Goal: Task Accomplishment & Management: Use online tool/utility

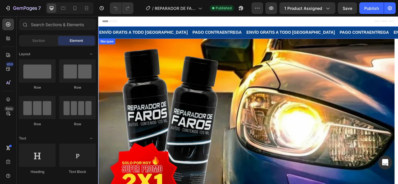
click at [236, 36] on div "PAGO CONTRAENTREGA Text" at bounding box center [238, 35] width 63 height 14
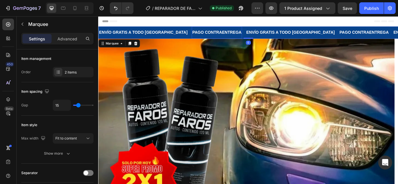
click at [207, 31] on div "PAGO CONTRAENTREGA" at bounding box center [236, 36] width 58 height 10
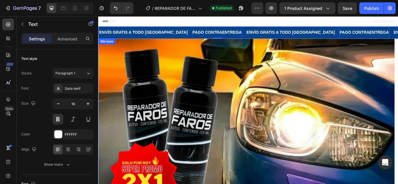
click at [207, 35] on p "PAGO CONTRAENTREGA" at bounding box center [235, 35] width 57 height 8
click at [174, 37] on div "ENVÍO GRATIS A TODO [GEOGRAPHIC_DATA] Text" at bounding box center [152, 36] width 109 height 10
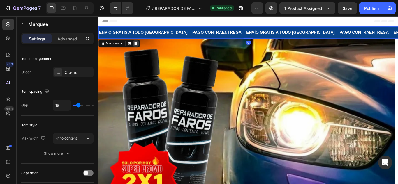
click at [144, 48] on div at bounding box center [141, 48] width 7 height 7
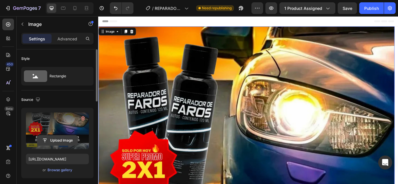
click at [68, 138] on input "file" at bounding box center [57, 141] width 40 height 10
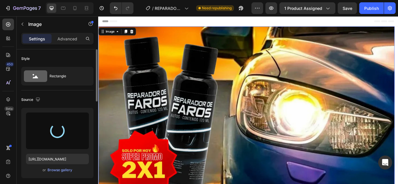
type input "[URL][DOMAIN_NAME]"
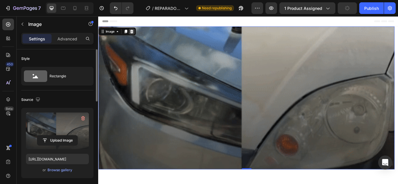
click at [136, 34] on icon at bounding box center [137, 34] width 4 height 4
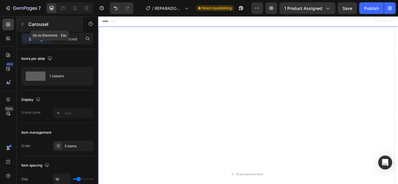
click at [25, 26] on button "button" at bounding box center [22, 23] width 9 height 9
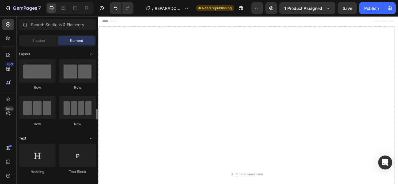
scroll to position [87, 0]
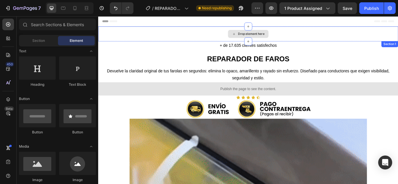
click at [165, 38] on div "Drop element here" at bounding box center [272, 36] width 349 height 17
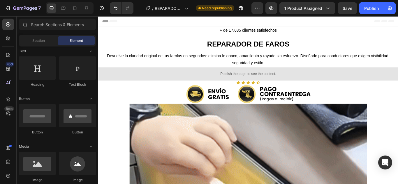
click at [157, 21] on div "Header" at bounding box center [273, 22] width 340 height 12
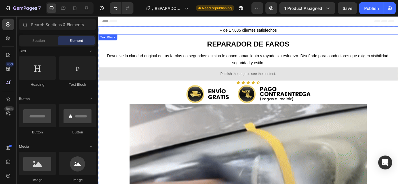
click at [201, 33] on p "+ de 17.635 clientes satisfechos" at bounding box center [273, 33] width 348 height 8
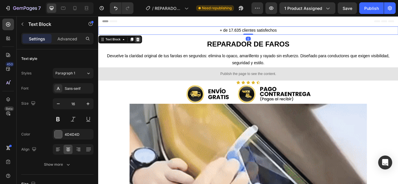
click at [145, 43] on icon at bounding box center [144, 43] width 4 height 4
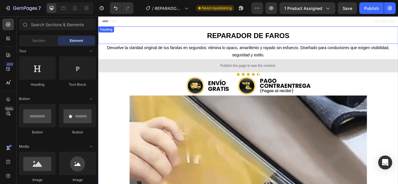
click at [149, 33] on h2 "REPARADOR DE FAROS" at bounding box center [272, 38] width 349 height 20
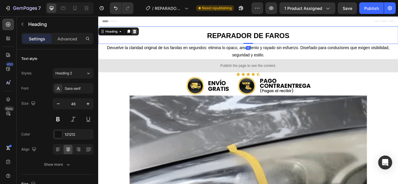
click at [142, 32] on icon at bounding box center [141, 34] width 4 height 4
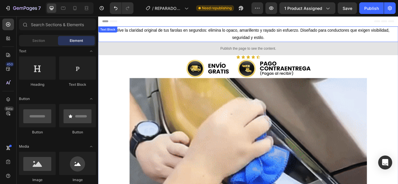
click at [158, 35] on span "Devuelve la claridad original de tus farolas en segundos: elimina lo opaco, ama…" at bounding box center [272, 36] width 329 height 13
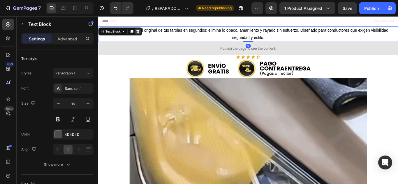
click at [146, 33] on icon at bounding box center [144, 34] width 5 height 5
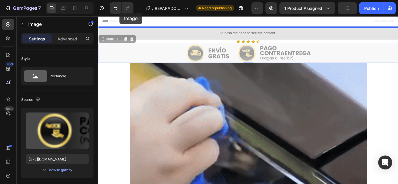
drag, startPoint x: 105, startPoint y: 45, endPoint x: 217, endPoint y: 29, distance: 113.2
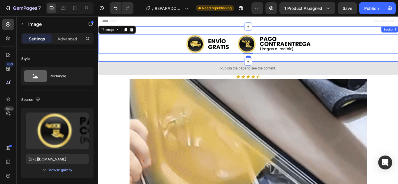
click at [170, 31] on div "Image 0 Section 1" at bounding box center [272, 48] width 349 height 41
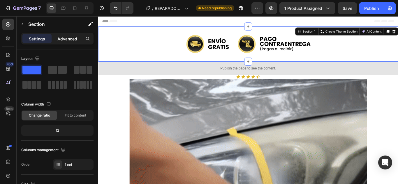
click at [74, 42] on div "Advanced" at bounding box center [67, 38] width 29 height 9
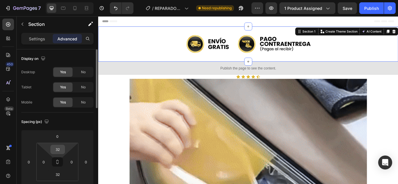
click at [60, 148] on input "32" at bounding box center [58, 149] width 12 height 9
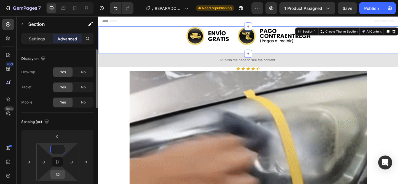
type input "0"
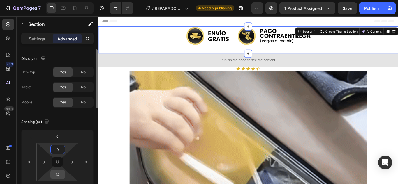
click at [60, 173] on input "32" at bounding box center [58, 174] width 12 height 9
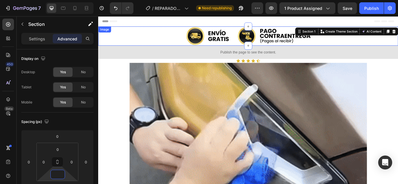
click at [177, 36] on div at bounding box center [272, 39] width 349 height 22
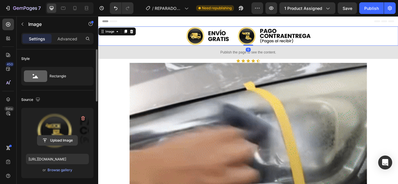
click at [69, 141] on input "file" at bounding box center [57, 141] width 40 height 10
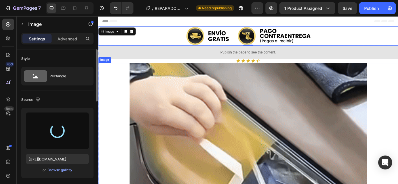
type input "[URL][DOMAIN_NAME]"
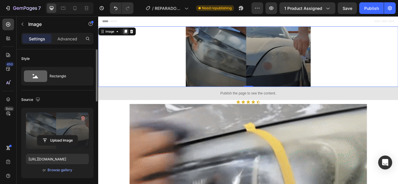
click at [129, 35] on icon at bounding box center [129, 34] width 3 height 4
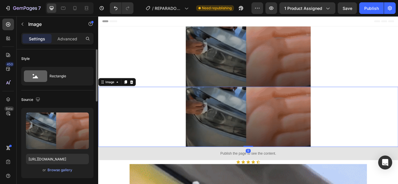
click at [222, 128] on img at bounding box center [273, 134] width 146 height 70
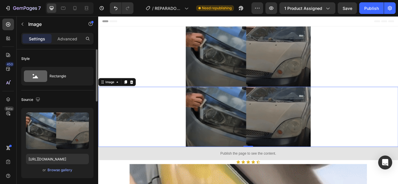
click at [230, 85] on img at bounding box center [273, 63] width 146 height 70
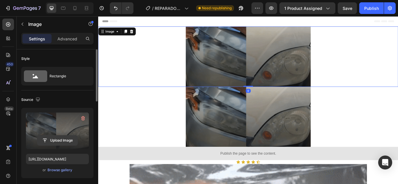
click at [57, 144] on input "file" at bounding box center [57, 141] width 40 height 10
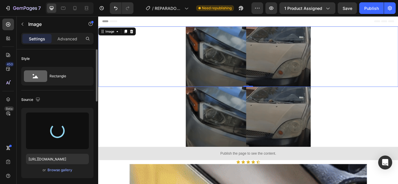
type input "[URL][DOMAIN_NAME]"
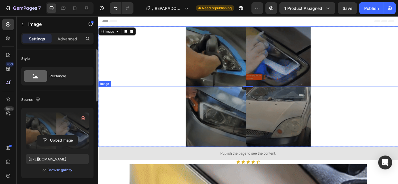
click at [247, 150] on img at bounding box center [273, 134] width 146 height 70
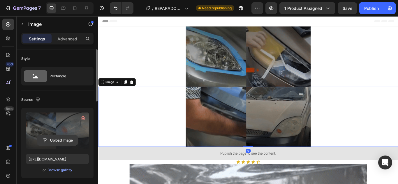
click at [59, 139] on input "file" at bounding box center [57, 141] width 40 height 10
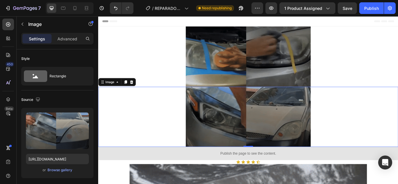
click at [228, 121] on img at bounding box center [273, 134] width 146 height 70
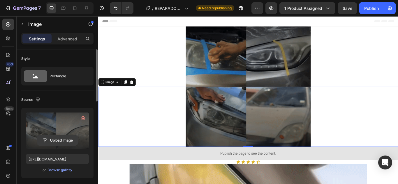
click at [60, 141] on input "file" at bounding box center [57, 141] width 40 height 10
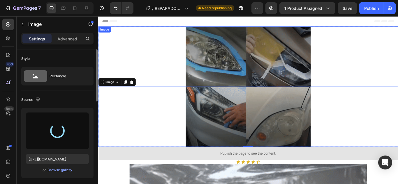
type input "[URL][DOMAIN_NAME]"
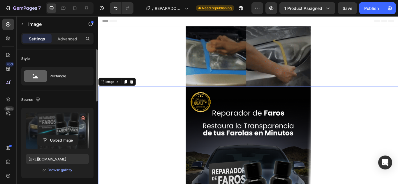
scroll to position [0, 0]
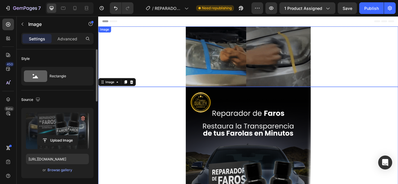
click at [246, 70] on img at bounding box center [273, 63] width 146 height 70
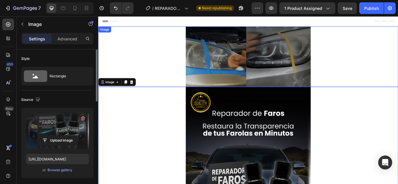
click at [246, 70] on img at bounding box center [273, 63] width 146 height 70
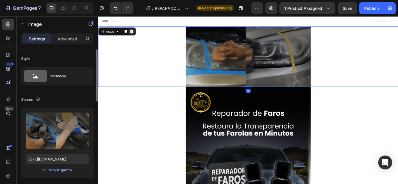
click at [137, 35] on icon at bounding box center [137, 34] width 4 height 4
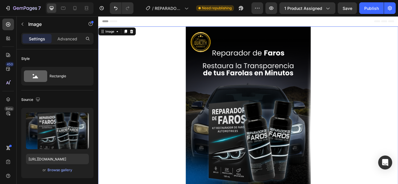
click at [266, 82] on img at bounding box center [273, 157] width 146 height 259
click at [139, 36] on icon at bounding box center [136, 34] width 5 height 5
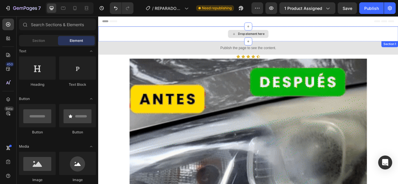
click at [191, 38] on div "Drop element here" at bounding box center [272, 36] width 349 height 17
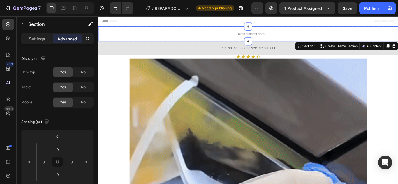
click at [36, 44] on div "Settings Advanced" at bounding box center [57, 39] width 72 height 12
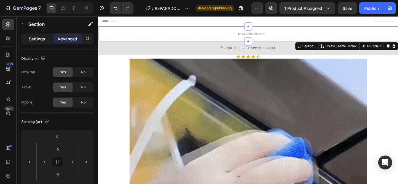
click at [38, 40] on p "Settings" at bounding box center [37, 39] width 16 height 6
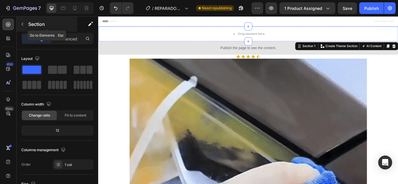
click at [28, 25] on div "Section" at bounding box center [47, 24] width 61 height 15
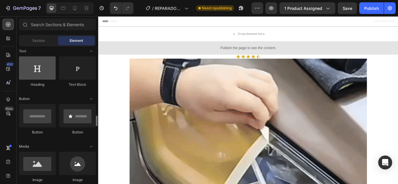
scroll to position [146, 0]
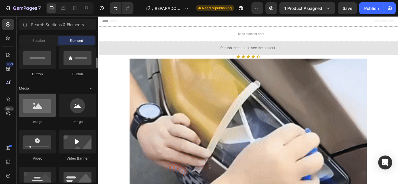
click at [44, 113] on div at bounding box center [37, 105] width 37 height 23
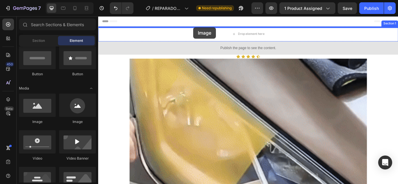
drag, startPoint x: 129, startPoint y: 129, endPoint x: 209, endPoint y: 29, distance: 127.2
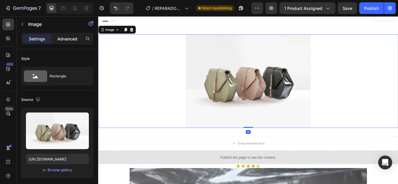
click at [62, 38] on p "Advanced" at bounding box center [67, 39] width 20 height 6
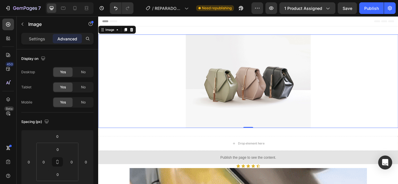
click at [290, 98] on img at bounding box center [273, 92] width 146 height 109
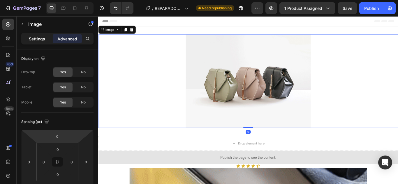
click at [37, 42] on p "Settings" at bounding box center [37, 39] width 16 height 6
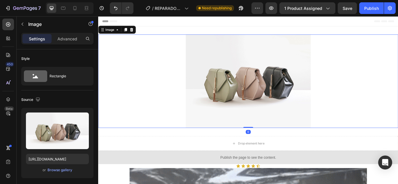
click at [258, 116] on img at bounding box center [273, 92] width 146 height 109
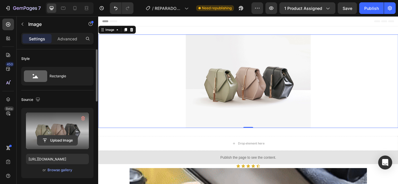
click at [65, 141] on input "file" at bounding box center [57, 141] width 40 height 10
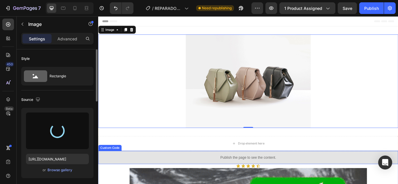
type input "[URL][DOMAIN_NAME]"
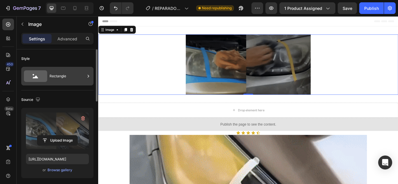
click at [60, 79] on div "Rectangle" at bounding box center [67, 76] width 36 height 13
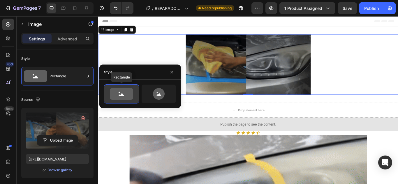
click at [120, 95] on icon at bounding box center [121, 94] width 6 height 3
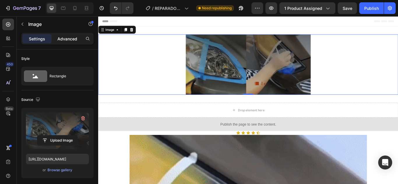
click at [71, 42] on div "Advanced" at bounding box center [67, 38] width 29 height 9
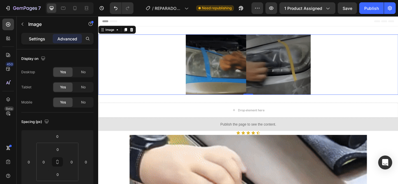
click at [40, 40] on p "Settings" at bounding box center [37, 39] width 16 height 6
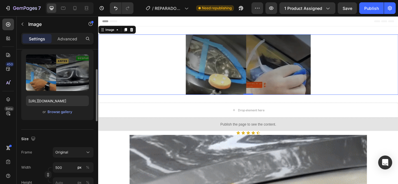
scroll to position [0, 0]
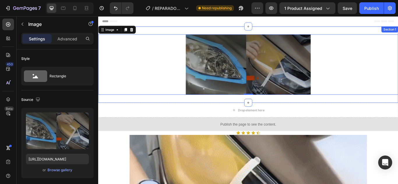
click at [226, 113] on div "Image 0 Section 1" at bounding box center [272, 72] width 349 height 89
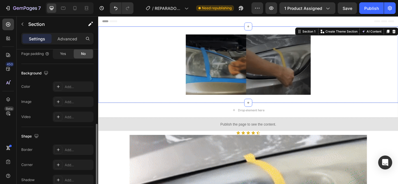
scroll to position [29, 0]
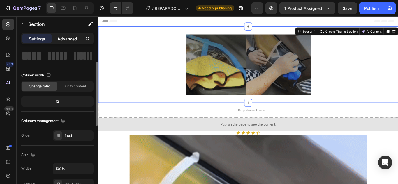
click at [74, 38] on p "Advanced" at bounding box center [67, 39] width 20 height 6
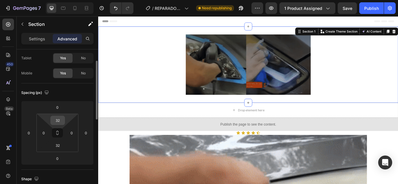
click at [59, 117] on input "32" at bounding box center [58, 120] width 12 height 9
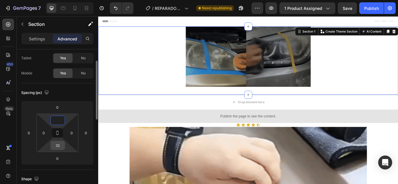
type input "0"
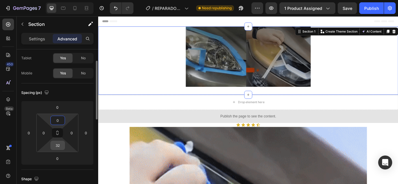
click at [63, 148] on input "32" at bounding box center [58, 145] width 12 height 9
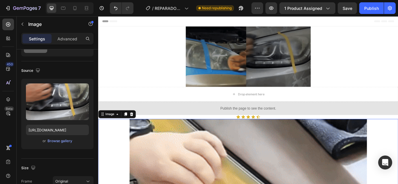
scroll to position [0, 0]
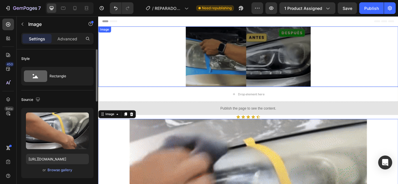
click at [268, 45] on img at bounding box center [273, 63] width 146 height 70
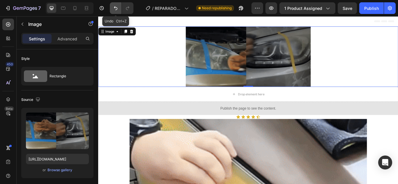
click at [117, 11] on icon "Undo/Redo" at bounding box center [116, 8] width 6 height 6
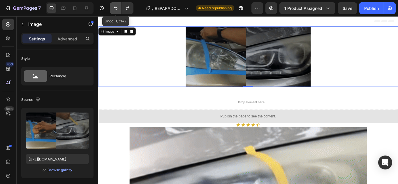
click at [117, 9] on icon "Undo/Redo" at bounding box center [115, 8] width 3 height 4
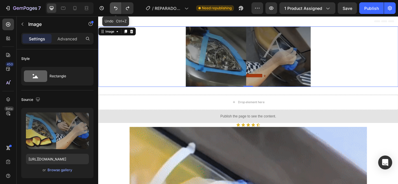
click at [117, 9] on icon "Undo/Redo" at bounding box center [115, 8] width 3 height 4
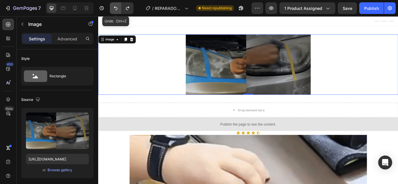
click at [117, 9] on icon "Undo/Redo" at bounding box center [115, 8] width 3 height 4
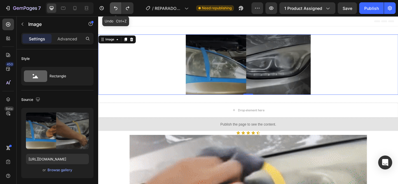
click at [117, 9] on icon "Undo/Redo" at bounding box center [115, 8] width 3 height 4
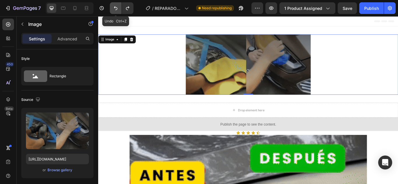
click at [117, 8] on icon "Undo/Redo" at bounding box center [115, 8] width 3 height 4
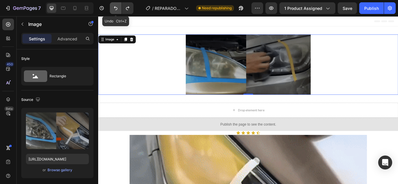
click at [115, 9] on icon "Undo/Redo" at bounding box center [116, 8] width 6 height 6
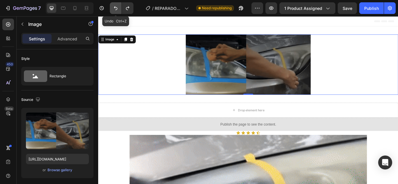
type input "[URL][DOMAIN_NAME]"
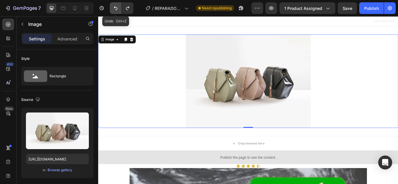
click at [115, 9] on icon "Undo/Redo" at bounding box center [116, 8] width 6 height 6
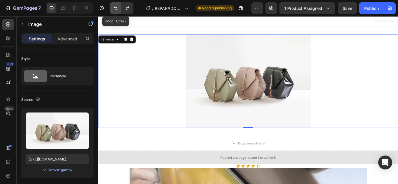
click at [117, 8] on icon "Undo/Redo" at bounding box center [115, 8] width 3 height 4
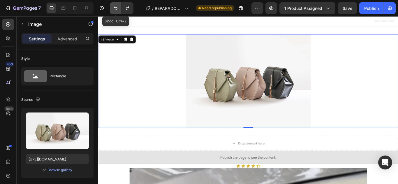
click at [116, 8] on icon "Undo/Redo" at bounding box center [116, 8] width 6 height 6
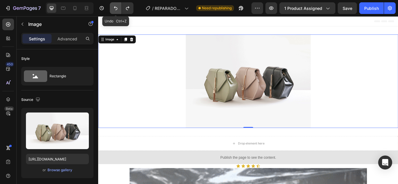
click at [116, 8] on icon "Undo/Redo" at bounding box center [116, 8] width 6 height 6
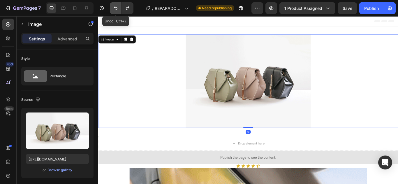
click at [116, 8] on icon "Undo/Redo" at bounding box center [116, 8] width 6 height 6
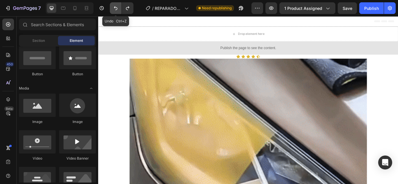
click at [116, 8] on icon "Undo/Redo" at bounding box center [116, 8] width 6 height 6
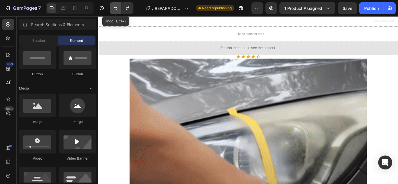
click at [116, 8] on icon "Undo/Redo" at bounding box center [116, 8] width 6 height 6
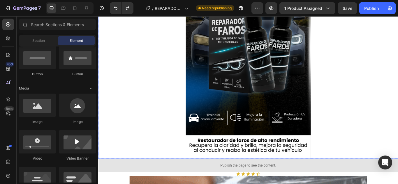
scroll to position [233, 0]
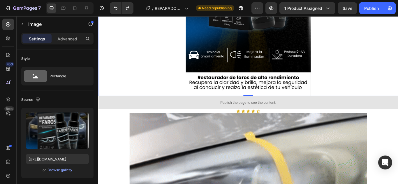
scroll to position [262, 0]
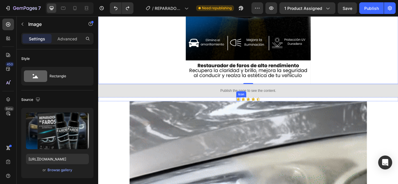
click at [259, 113] on div "Icon" at bounding box center [261, 113] width 5 height 5
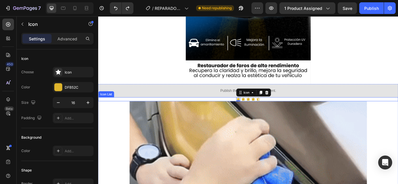
click at [113, 113] on div "Icon 0 Icon Icon Icon Icon" at bounding box center [272, 113] width 349 height 5
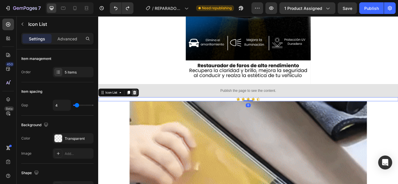
click at [140, 105] on icon at bounding box center [141, 105] width 4 height 4
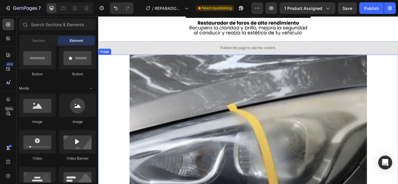
scroll to position [320, 0]
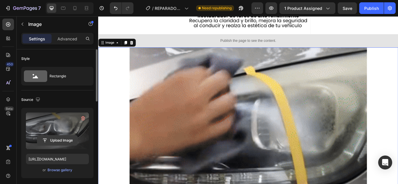
click at [71, 135] on button "Upload Image" at bounding box center [57, 140] width 41 height 10
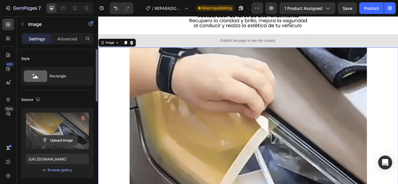
click at [70, 139] on input "file" at bounding box center [57, 141] width 40 height 10
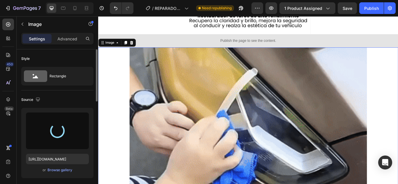
type input "[URL][DOMAIN_NAME]"
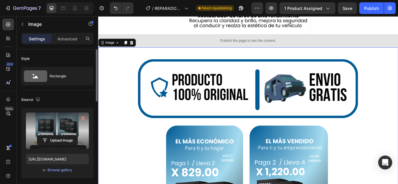
scroll to position [262, 0]
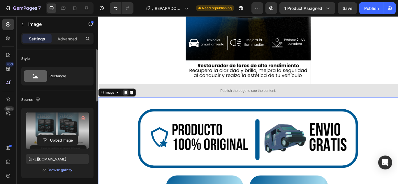
click at [131, 107] on icon at bounding box center [129, 105] width 5 height 5
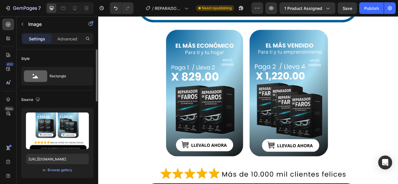
click at [136, 148] on img at bounding box center [272, 149] width 276 height 416
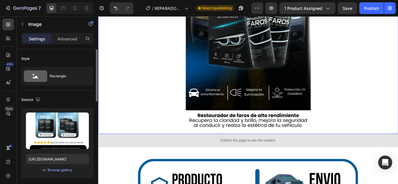
click at [194, 79] on div at bounding box center [272, 24] width 349 height 259
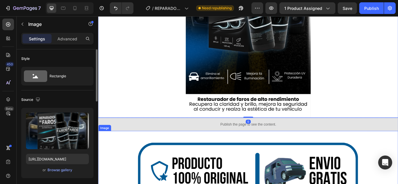
scroll to position [233, 0]
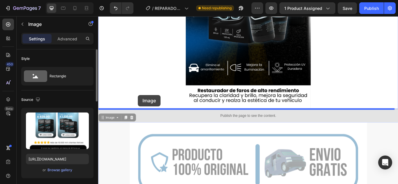
drag, startPoint x: 112, startPoint y: 137, endPoint x: 144, endPoint y: 108, distance: 43.3
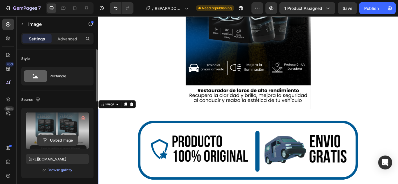
click at [67, 137] on input "file" at bounding box center [57, 141] width 40 height 10
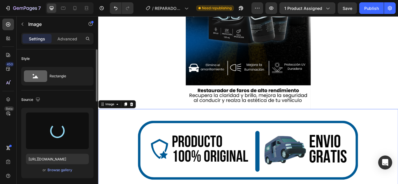
type input "[URL][DOMAIN_NAME]"
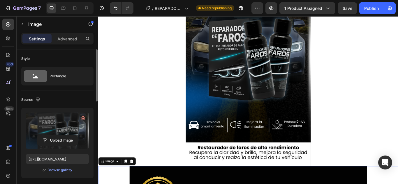
scroll to position [116, 0]
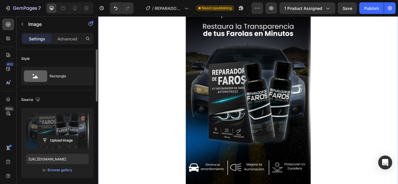
click at [256, 147] on img at bounding box center [273, 111] width 146 height 259
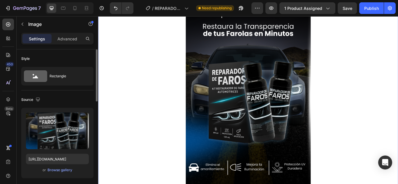
scroll to position [0, 0]
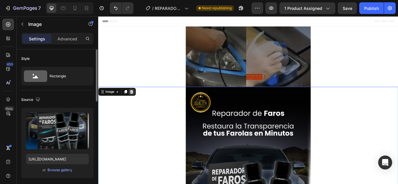
click at [139, 104] on icon at bounding box center [136, 104] width 5 height 5
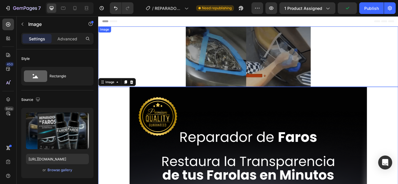
click at [250, 85] on img at bounding box center [273, 63] width 146 height 70
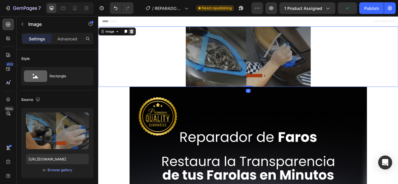
click at [136, 33] on icon at bounding box center [137, 34] width 4 height 4
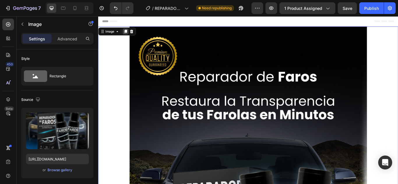
click at [131, 32] on icon at bounding box center [129, 34] width 3 height 4
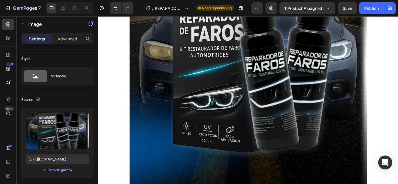
scroll to position [192, 0]
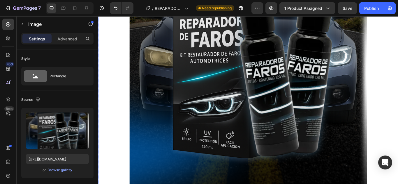
click at [216, 98] on img at bounding box center [272, 82] width 276 height 492
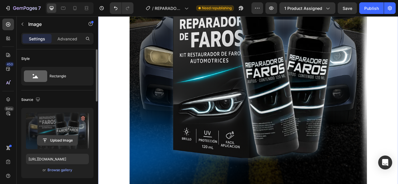
click at [68, 143] on input "file" at bounding box center [57, 141] width 40 height 10
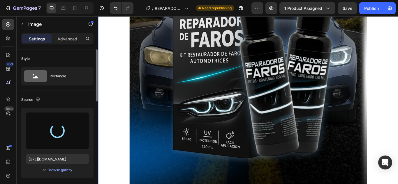
type input "[URL][DOMAIN_NAME]"
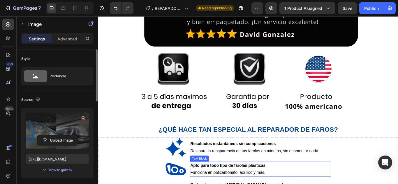
scroll to position [902, 0]
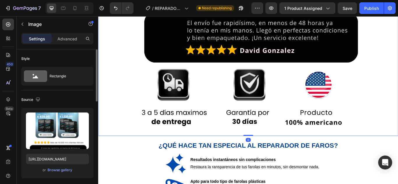
scroll to position [960, 0]
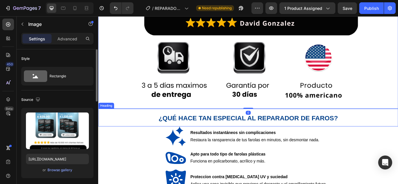
click at [151, 130] on h2 "¿QUÉ HACE TAN ESPECIAL AL REPARADOR DE FAROS?" at bounding box center [272, 134] width 349 height 21
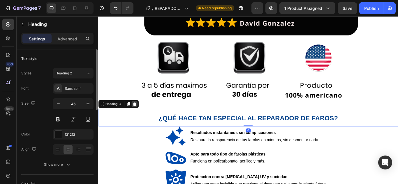
click at [141, 117] on icon at bounding box center [141, 119] width 4 height 4
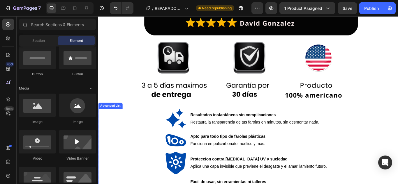
click at [152, 148] on div "Image Resultados instantáneos sin complicaciones Restaura la ransparencia de tu…" at bounding box center [272, 173] width 349 height 99
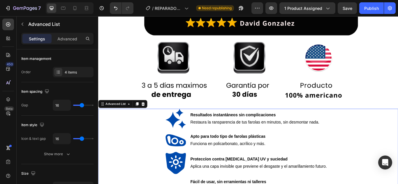
click at [151, 115] on div "Advanced List" at bounding box center [126, 118] width 57 height 9
click at [151, 119] on icon at bounding box center [150, 118] width 5 height 5
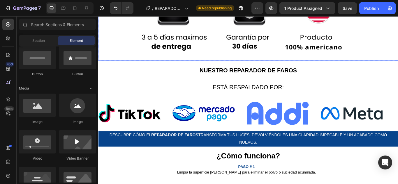
scroll to position [1019, 0]
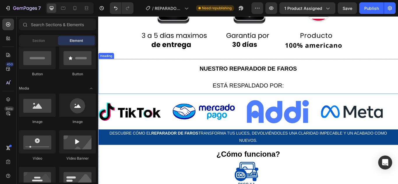
click at [170, 78] on h2 "NUESTRO REPARADOR DE FAROS ESTÁ RESPALDADO POR:" at bounding box center [272, 86] width 349 height 41
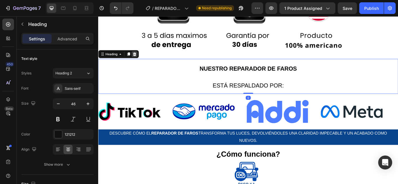
click at [143, 60] on icon at bounding box center [140, 60] width 5 height 5
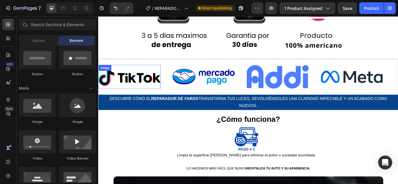
click at [166, 83] on img at bounding box center [134, 87] width 72 height 21
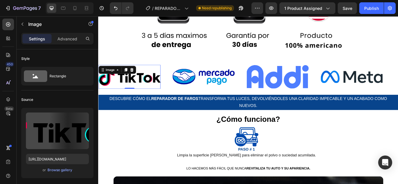
click at [178, 73] on div "Image 0" at bounding box center [141, 87] width 86 height 28
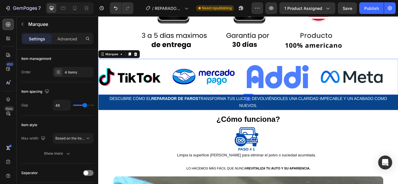
click at [145, 62] on div "Marquee" at bounding box center [122, 60] width 48 height 9
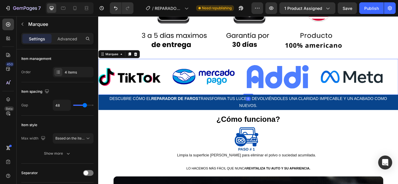
click at [145, 62] on div "Marquee" at bounding box center [122, 60] width 48 height 9
click at [139, 61] on icon at bounding box center [141, 60] width 5 height 5
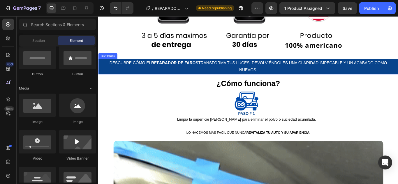
click at [159, 82] on p "DESCUBRE CÓMO EL REPARADOR DE FAROS TRANSFORMA TUS LUCES, DEVOLVIÉNDOLES UNA CL…" at bounding box center [272, 75] width 345 height 17
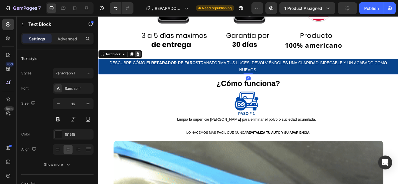
click at [145, 60] on icon at bounding box center [144, 60] width 4 height 4
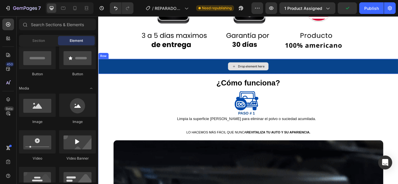
click at [182, 80] on div "Drop element here" at bounding box center [272, 74] width 349 height 17
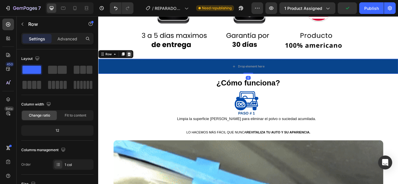
click at [134, 61] on icon at bounding box center [134, 60] width 4 height 4
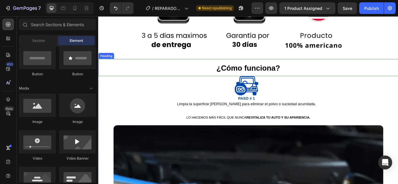
click at [179, 74] on h2 "¿Cómo funciona?" at bounding box center [272, 76] width 349 height 20
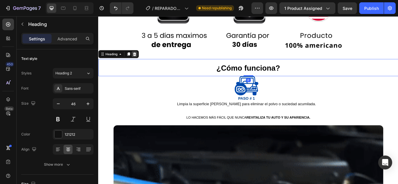
click at [143, 61] on icon at bounding box center [140, 60] width 5 height 5
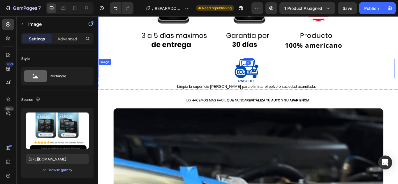
click at [165, 75] on div at bounding box center [270, 77] width 345 height 22
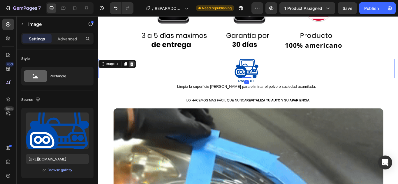
click at [137, 72] on icon at bounding box center [137, 72] width 4 height 4
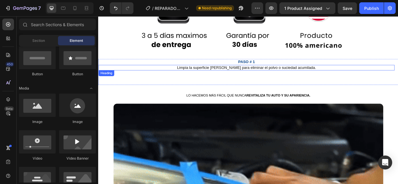
click at [150, 77] on h2 "Limpia la superficie [PERSON_NAME] para eliminar el polvo o suciedad acumilada." at bounding box center [270, 76] width 345 height 6
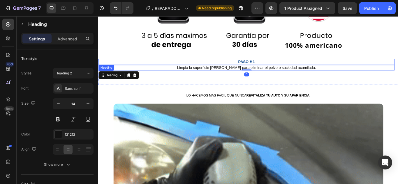
click at [141, 68] on h2 "PASO # 1" at bounding box center [270, 69] width 345 height 7
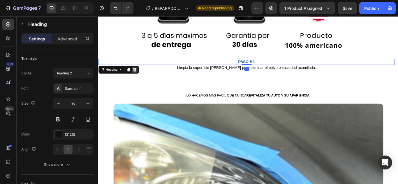
click at [140, 78] on icon at bounding box center [141, 79] width 4 height 4
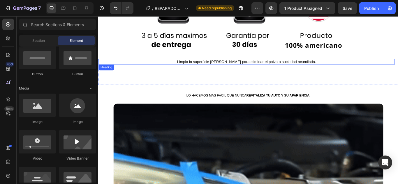
click at [142, 68] on h2 "Limpia la superficie [PERSON_NAME] para eliminar el polvo o suciedad acumilada." at bounding box center [270, 69] width 345 height 6
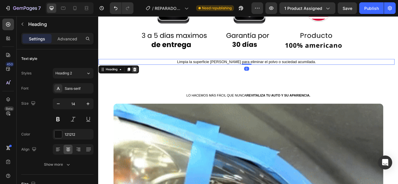
click at [142, 78] on icon at bounding box center [140, 78] width 5 height 5
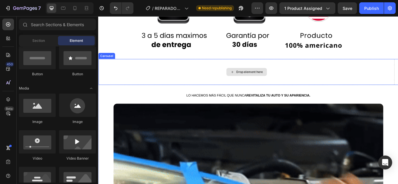
click at [144, 73] on div "Drop element here" at bounding box center [270, 81] width 345 height 30
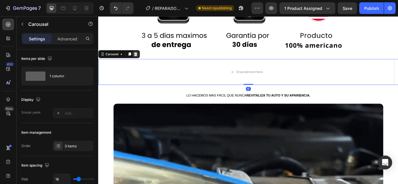
click at [139, 62] on icon at bounding box center [141, 60] width 5 height 5
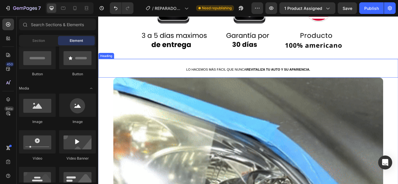
click at [173, 78] on h2 "LO HACEMOS MÁS FÁCIL QUE NUNCA REVITALIZA TU AUTO Y SU APARIENCIA." at bounding box center [272, 77] width 349 height 22
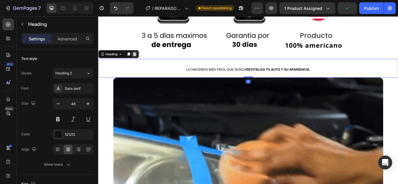
click at [138, 61] on icon at bounding box center [140, 60] width 5 height 5
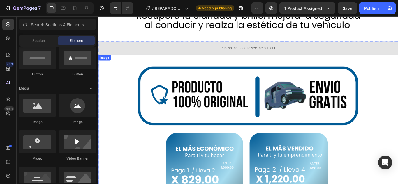
scroll to position [524, 0]
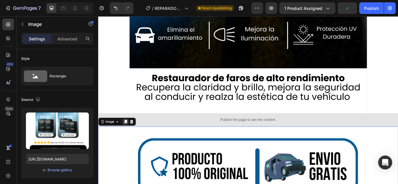
click at [132, 136] on div at bounding box center [129, 139] width 7 height 7
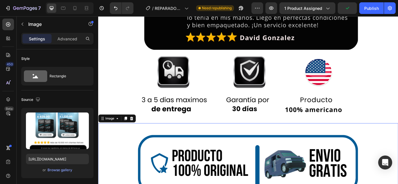
scroll to position [1048, 0]
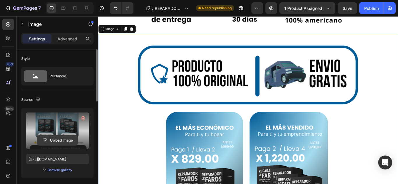
click at [55, 141] on input "file" at bounding box center [57, 141] width 40 height 10
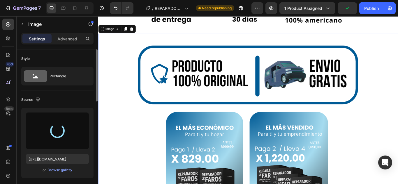
type input "[URL][DOMAIN_NAME]"
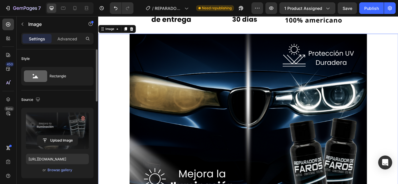
scroll to position [873, 0]
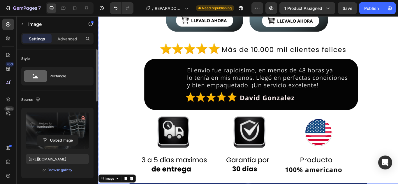
click at [224, 123] on img at bounding box center [272, 3] width 276 height 416
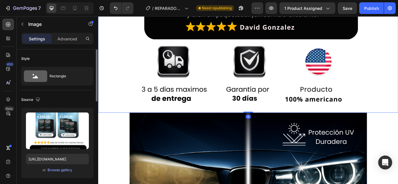
scroll to position [990, 0]
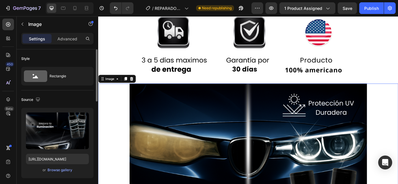
click at [68, 42] on div "Advanced" at bounding box center [67, 38] width 29 height 9
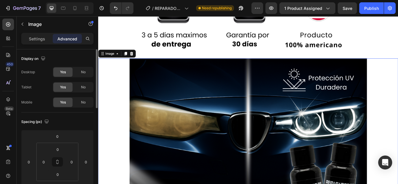
scroll to position [1019, 0]
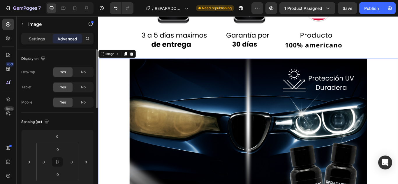
drag, startPoint x: 220, startPoint y: 164, endPoint x: 217, endPoint y: 150, distance: 13.7
click at [128, 61] on icon at bounding box center [129, 60] width 3 height 4
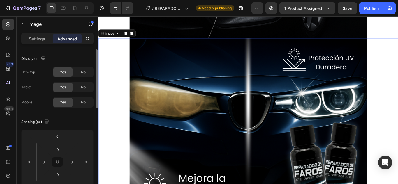
scroll to position [1440, 0]
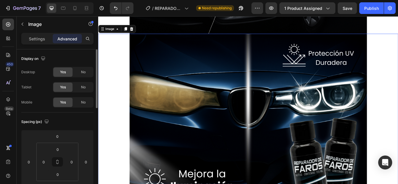
click at [38, 43] on div "Settings" at bounding box center [36, 38] width 29 height 9
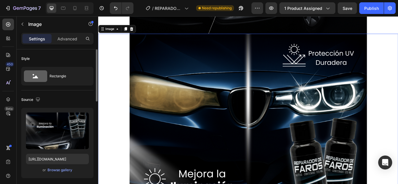
drag, startPoint x: 154, startPoint y: 119, endPoint x: 195, endPoint y: 142, distance: 47.5
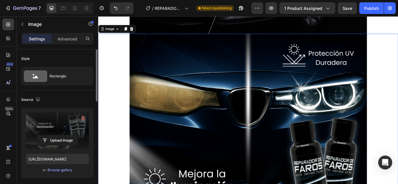
click at [59, 146] on label at bounding box center [57, 131] width 63 height 37
click at [59, 146] on input "file" at bounding box center [57, 141] width 40 height 10
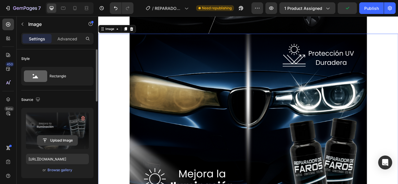
click at [65, 142] on input "file" at bounding box center [57, 141] width 40 height 10
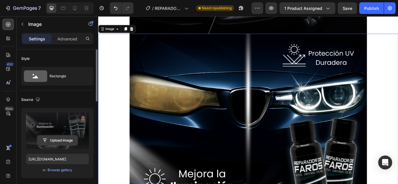
click at [70, 141] on input "file" at bounding box center [57, 141] width 40 height 10
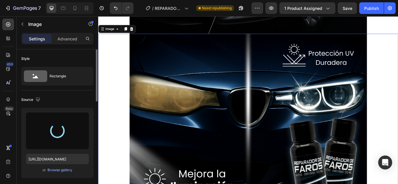
type input "[URL][DOMAIN_NAME]"
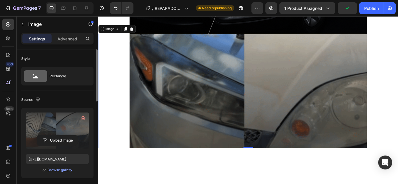
click at [226, 109] on img at bounding box center [272, 104] width 276 height 134
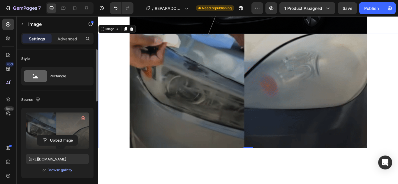
drag, startPoint x: 129, startPoint y: 30, endPoint x: 174, endPoint y: 108, distance: 90.2
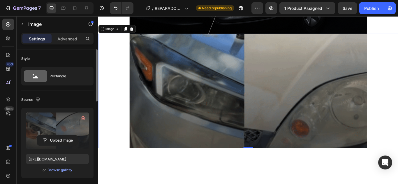
click at [129, 30] on icon at bounding box center [129, 31] width 3 height 4
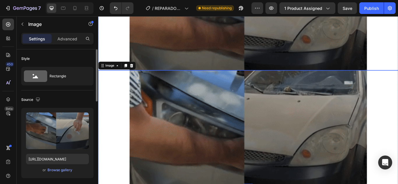
click at [197, 125] on img at bounding box center [272, 146] width 276 height 134
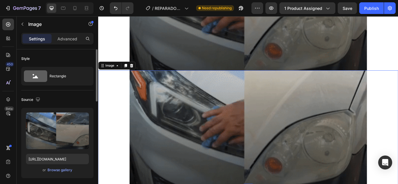
scroll to position [1573, 0]
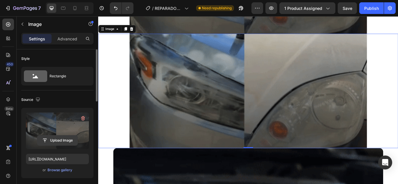
click at [67, 140] on input "file" at bounding box center [57, 141] width 40 height 10
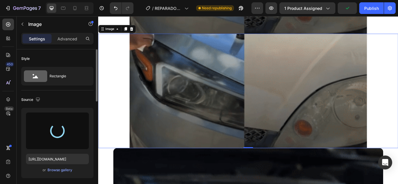
type input "[URL][DOMAIN_NAME]"
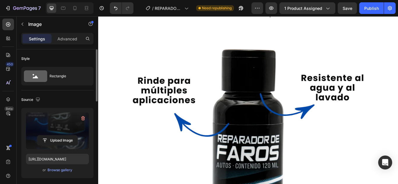
scroll to position [2301, 0]
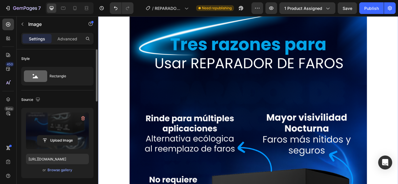
scroll to position [1515, 0]
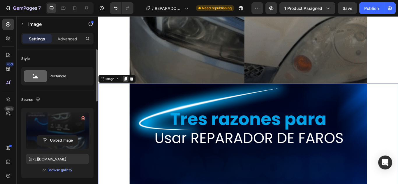
click at [129, 90] on icon at bounding box center [129, 89] width 3 height 4
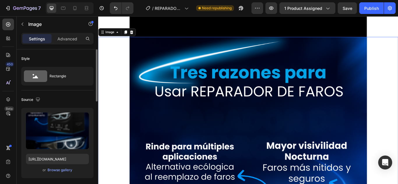
scroll to position [2371, 0]
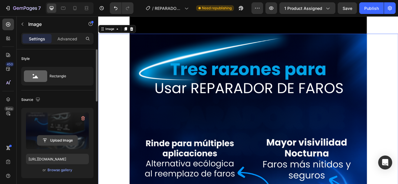
click at [71, 143] on input "file" at bounding box center [57, 141] width 40 height 10
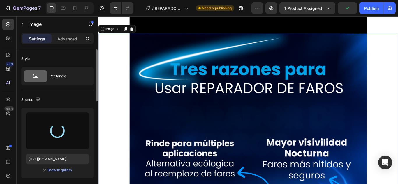
type input "[URL][DOMAIN_NAME]"
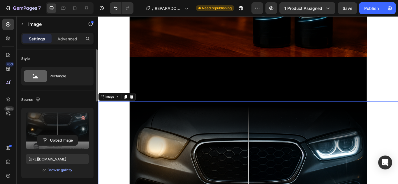
scroll to position [2283, 0]
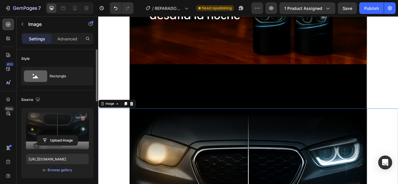
click at [70, 44] on div "Settings Advanced" at bounding box center [57, 39] width 72 height 12
click at [71, 39] on p "Advanced" at bounding box center [67, 39] width 20 height 6
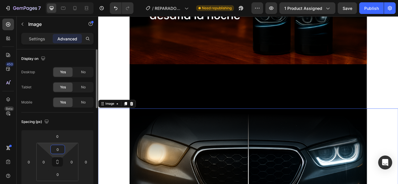
click at [60, 150] on input "0" at bounding box center [58, 149] width 12 height 9
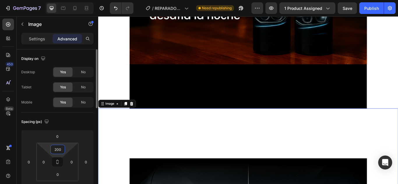
type input "-200"
click at [60, 150] on input "-200" at bounding box center [58, 149] width 12 height 9
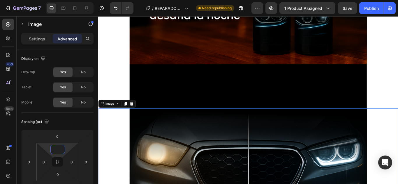
type input "0"
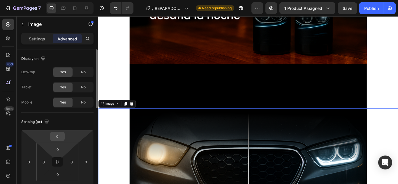
click at [60, 139] on input "0" at bounding box center [58, 136] width 12 height 9
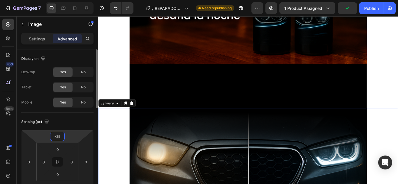
type input "-2"
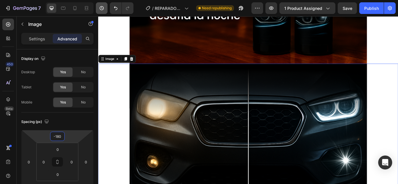
type input "-180"
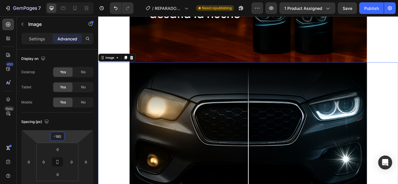
scroll to position [2254, 0]
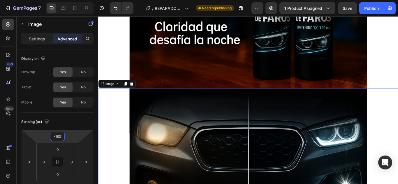
click at [127, 95] on icon at bounding box center [129, 95] width 5 height 5
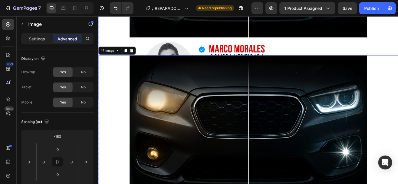
scroll to position [2508, 0]
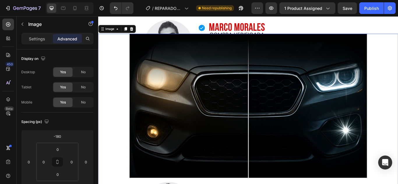
click at [220, 155] on img at bounding box center [272, 158] width 276 height 242
click at [60, 135] on input "-180" at bounding box center [58, 136] width 12 height 9
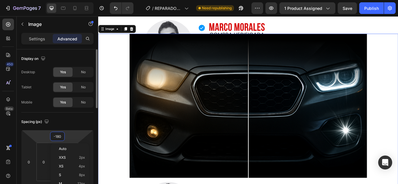
click at [60, 135] on input "-180" at bounding box center [58, 136] width 12 height 9
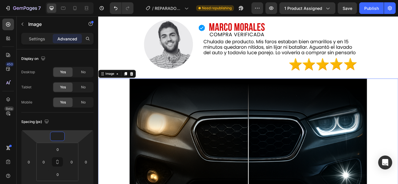
type input "0"
click at [37, 36] on p "Settings" at bounding box center [37, 39] width 16 height 6
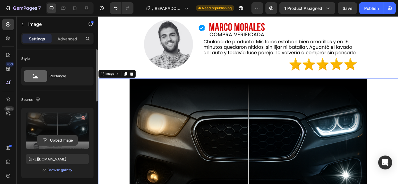
click at [52, 139] on input "file" at bounding box center [57, 141] width 40 height 10
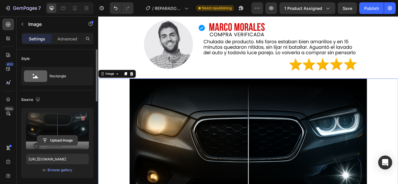
click at [57, 137] on input "file" at bounding box center [57, 141] width 40 height 10
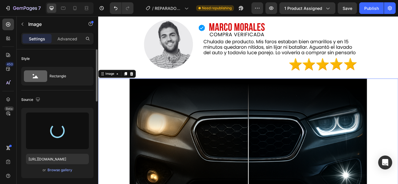
type input "[URL][DOMAIN_NAME]"
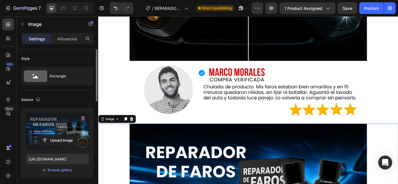
scroll to position [2362, 0]
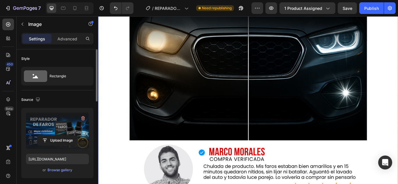
click at [236, 103] on img at bounding box center [272, 114] width 276 height 242
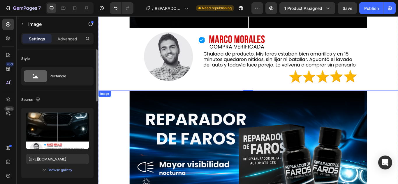
scroll to position [2479, 0]
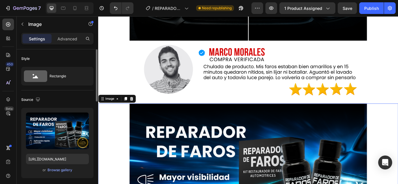
drag, startPoint x: 129, startPoint y: 114, endPoint x: 226, endPoint y: 139, distance: 99.4
click at [129, 114] on icon at bounding box center [129, 112] width 5 height 5
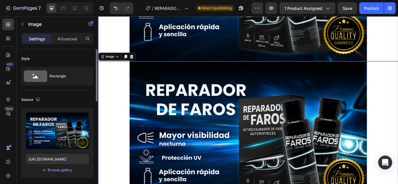
scroll to position [2729, 0]
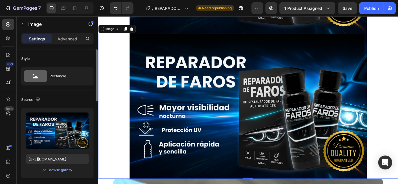
drag, startPoint x: 241, startPoint y: 145, endPoint x: 177, endPoint y: 177, distance: 71.1
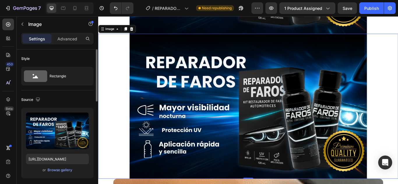
click at [241, 145] on img at bounding box center [272, 121] width 276 height 169
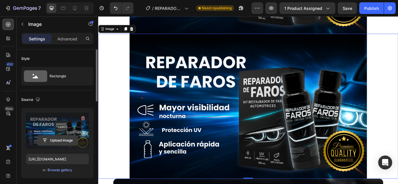
click at [58, 141] on input "file" at bounding box center [57, 141] width 40 height 10
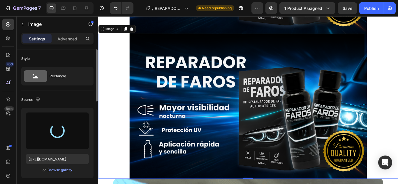
type input "[URL][DOMAIN_NAME]"
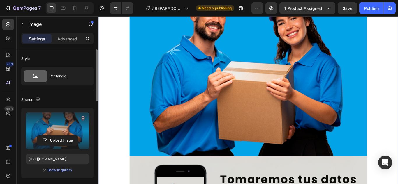
scroll to position [2700, 0]
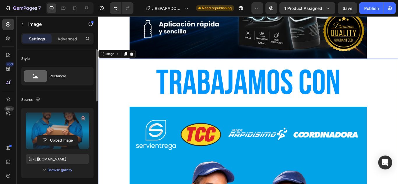
click at [130, 59] on icon at bounding box center [129, 60] width 3 height 4
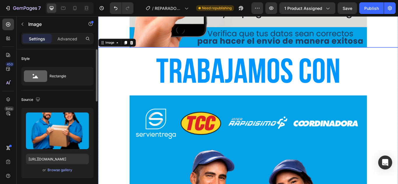
scroll to position [3195, 0]
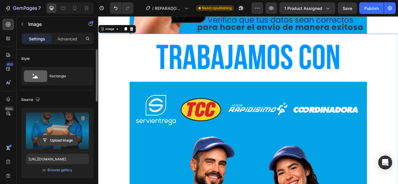
click at [50, 141] on input "file" at bounding box center [57, 141] width 40 height 10
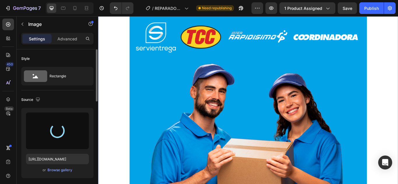
scroll to position [3283, 0]
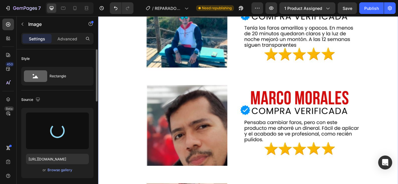
type input "[URL][DOMAIN_NAME]"
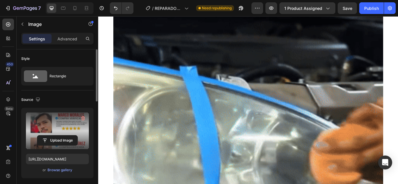
click at [317, 129] on img at bounding box center [273, 164] width 314 height 314
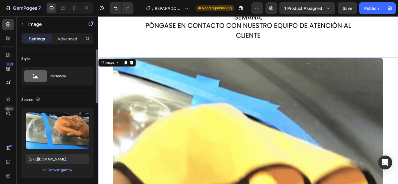
scroll to position [3632, 0]
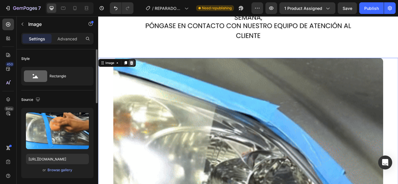
click at [139, 72] on div at bounding box center [136, 70] width 7 height 7
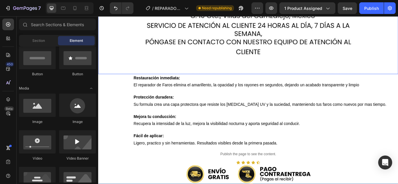
scroll to position [3603, 0]
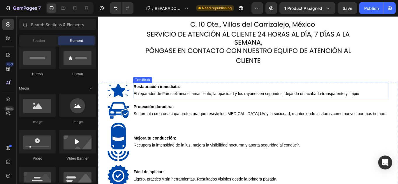
click at [181, 101] on p "Restauración inmediata: El reparador de Faros elimina el amarillento, la opacid…" at bounding box center [287, 103] width 297 height 17
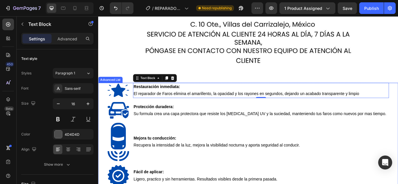
click at [111, 93] on div "Advanced List" at bounding box center [112, 90] width 28 height 7
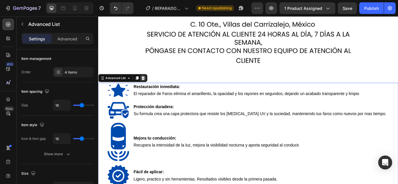
click at [149, 90] on icon at bounding box center [150, 88] width 5 height 5
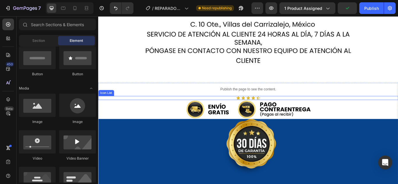
click at [140, 117] on div at bounding box center [272, 125] width 349 height 22
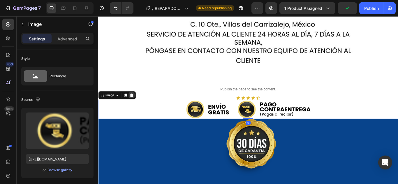
click at [137, 107] on icon at bounding box center [137, 108] width 4 height 4
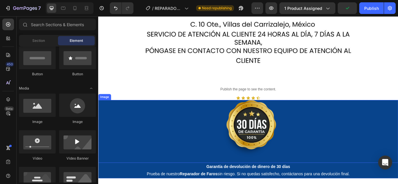
click at [148, 144] on div at bounding box center [272, 151] width 349 height 74
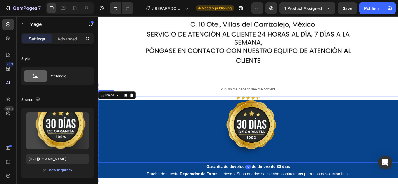
click at [141, 111] on div "Image" at bounding box center [120, 108] width 44 height 9
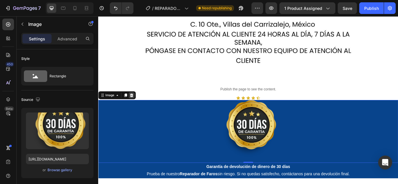
click at [138, 109] on icon at bounding box center [136, 108] width 5 height 5
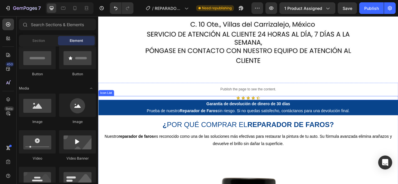
click at [145, 113] on div "Icon Icon Icon Icon Icon" at bounding box center [272, 111] width 349 height 5
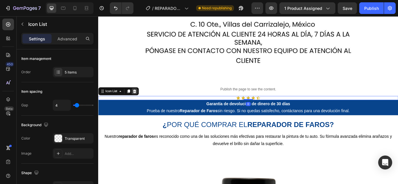
click at [142, 105] on icon at bounding box center [141, 104] width 4 height 4
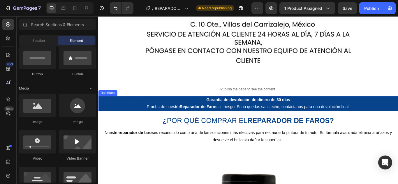
click at [140, 115] on p "Garantía de devolución de dinero de 30 días" at bounding box center [273, 114] width 348 height 8
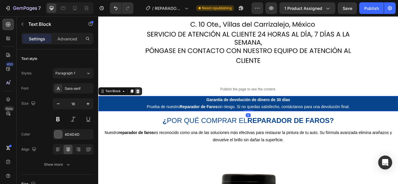
click at [145, 105] on icon at bounding box center [144, 104] width 4 height 4
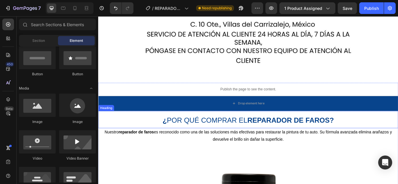
click at [136, 123] on div "Drop element here" at bounding box center [272, 117] width 349 height 17
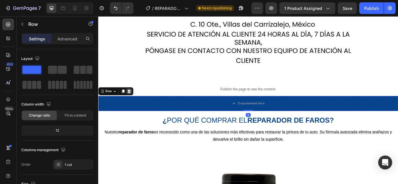
click at [136, 105] on div at bounding box center [133, 103] width 7 height 7
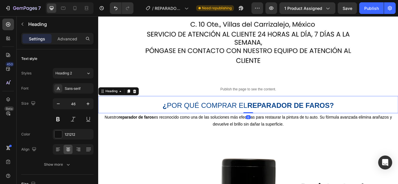
click at [134, 118] on h2 "¿ POR QUÉ COMPRAR EL REPARADOR DE FAROS?" at bounding box center [272, 119] width 349 height 20
click at [141, 105] on icon at bounding box center [141, 104] width 4 height 4
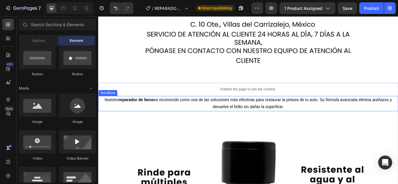
click at [136, 116] on strong "reparador de faros" at bounding box center [142, 113] width 41 height 5
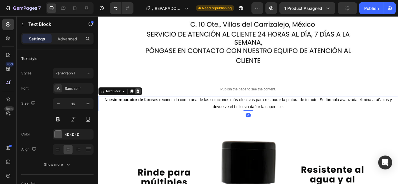
click at [145, 104] on icon at bounding box center [144, 104] width 4 height 4
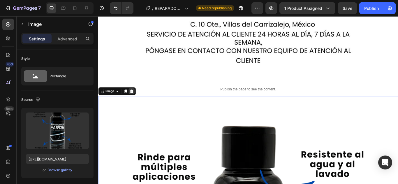
click at [139, 106] on icon at bounding box center [136, 104] width 5 height 5
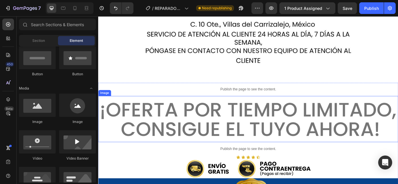
click at [148, 127] on img at bounding box center [272, 136] width 349 height 54
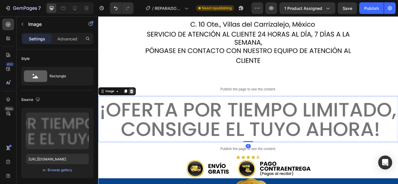
click at [138, 105] on icon at bounding box center [137, 104] width 4 height 4
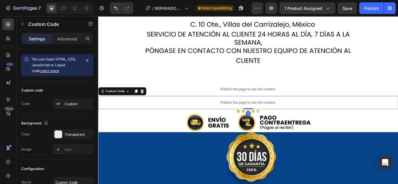
click at [157, 123] on div "Publish the page to see the content." at bounding box center [272, 116] width 349 height 15
click at [150, 105] on icon at bounding box center [149, 104] width 5 height 5
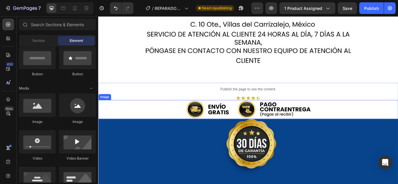
click at [150, 121] on div at bounding box center [272, 125] width 349 height 22
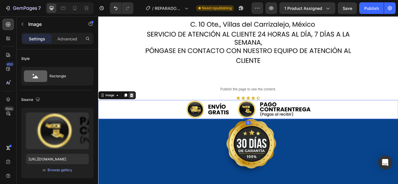
click at [139, 109] on icon at bounding box center [136, 108] width 5 height 5
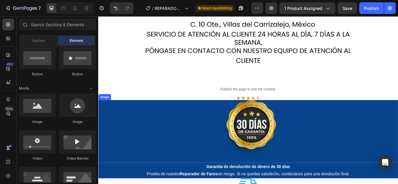
click at [153, 141] on div at bounding box center [272, 151] width 349 height 74
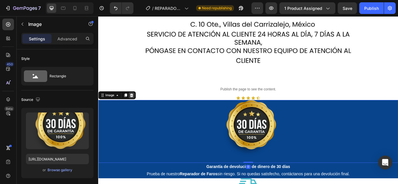
click at [136, 109] on icon at bounding box center [137, 108] width 4 height 4
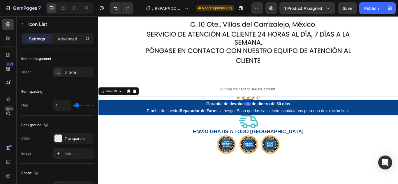
click at [159, 111] on div "Icon Icon Icon Icon Icon" at bounding box center [272, 111] width 349 height 5
click at [143, 104] on div at bounding box center [140, 103] width 7 height 7
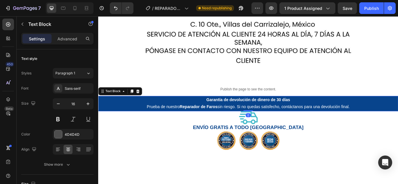
click at [143, 113] on p "Garantía de devolución de dinero de 30 días" at bounding box center [273, 114] width 348 height 8
click at [148, 104] on div "Text Block" at bounding box center [123, 103] width 51 height 9
click at [143, 106] on div at bounding box center [144, 103] width 7 height 7
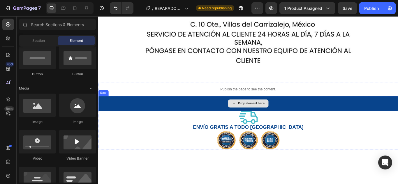
click at [138, 121] on div "Drop element here" at bounding box center [272, 117] width 349 height 17
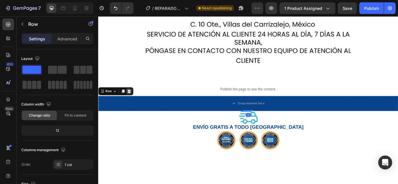
click at [136, 107] on div at bounding box center [133, 103] width 7 height 7
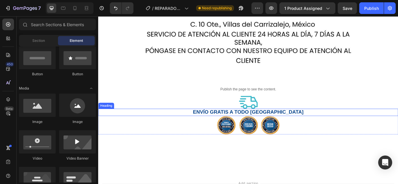
click at [151, 126] on h2 "ENVÍO GRATIS A TODO [GEOGRAPHIC_DATA]" at bounding box center [272, 128] width 349 height 8
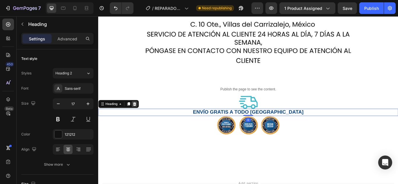
click at [139, 120] on icon at bounding box center [140, 118] width 5 height 5
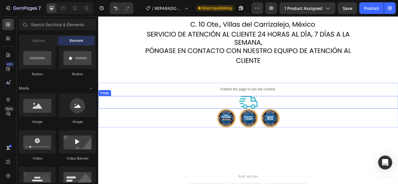
click at [148, 114] on div at bounding box center [272, 116] width 349 height 15
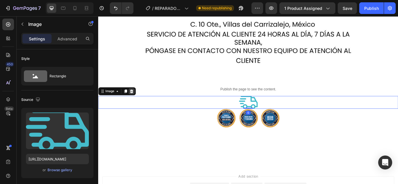
click at [138, 104] on icon at bounding box center [137, 104] width 4 height 4
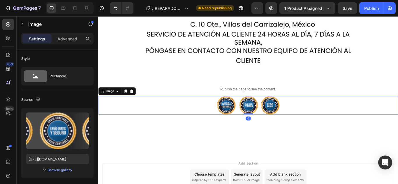
click at [140, 120] on div at bounding box center [272, 120] width 349 height 22
click at [137, 107] on div at bounding box center [136, 103] width 7 height 7
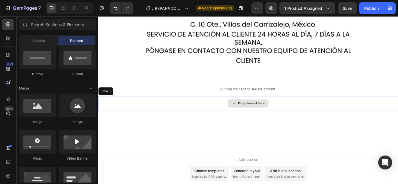
click at [179, 122] on div "Drop element here" at bounding box center [272, 117] width 349 height 17
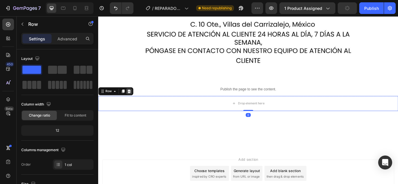
click at [134, 107] on div at bounding box center [133, 103] width 7 height 7
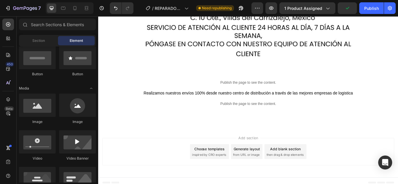
scroll to position [3615, 0]
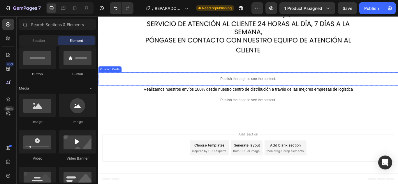
click at [180, 93] on div "Publish the page to see the content." at bounding box center [272, 89] width 349 height 15
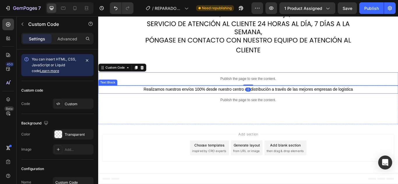
click at [151, 99] on span "Realizamos nuestros envíos 100% desde nuestro centro de distribución a través d…" at bounding box center [273, 101] width 244 height 5
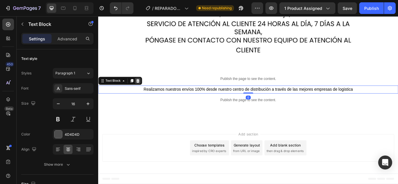
click at [147, 93] on div at bounding box center [144, 91] width 7 height 7
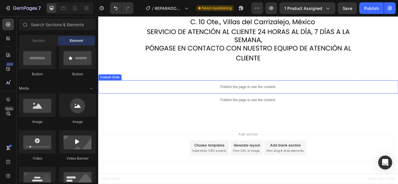
scroll to position [3606, 0]
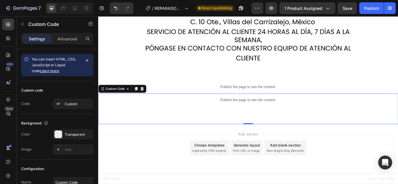
click at [129, 114] on p "Publish the page to see the content." at bounding box center [272, 114] width 349 height 6
click at [150, 103] on div at bounding box center [149, 100] width 7 height 7
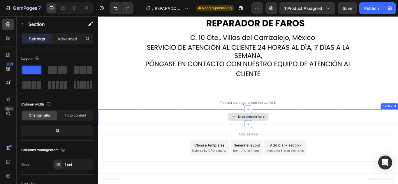
click at [185, 134] on div "Drop element here" at bounding box center [272, 133] width 349 height 17
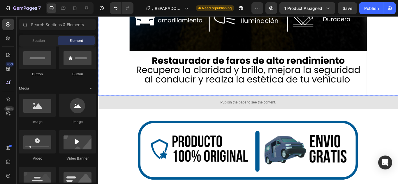
scroll to position [553, 0]
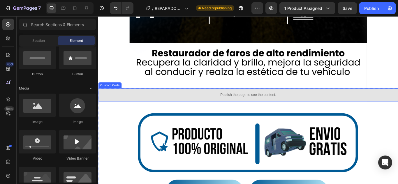
click at [146, 107] on p "Publish the page to see the content." at bounding box center [272, 108] width 349 height 6
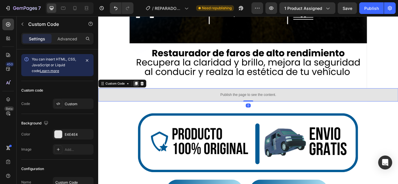
click at [144, 95] on icon at bounding box center [142, 95] width 3 height 4
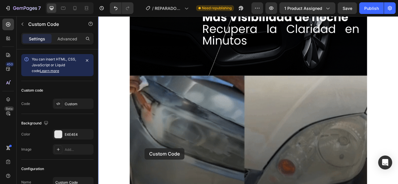
scroll to position [1420, 0]
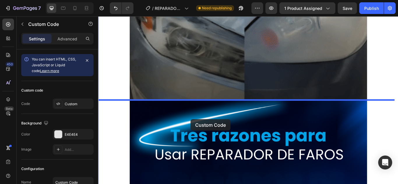
drag, startPoint x: 115, startPoint y: 111, endPoint x: 206, endPoint y: 136, distance: 94.3
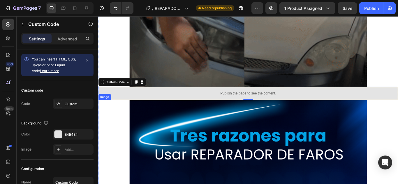
scroll to position [1496, 0]
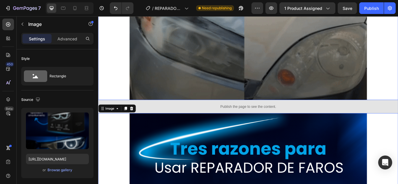
click at [358, 99] on img at bounding box center [272, 48] width 276 height 134
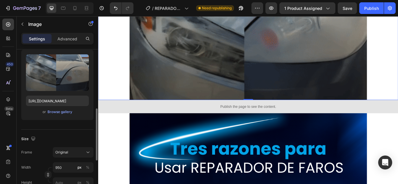
scroll to position [87, 0]
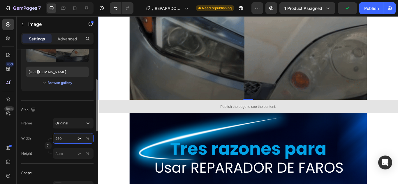
click at [68, 138] on input "950" at bounding box center [73, 138] width 41 height 10
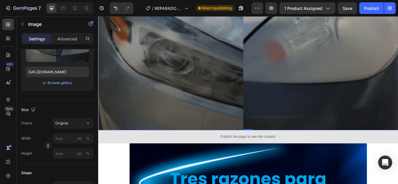
click at [224, 92] on img at bounding box center [272, 65] width 349 height 169
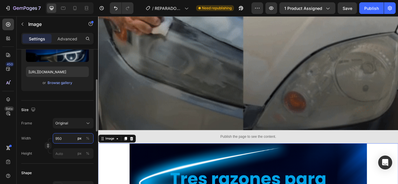
click at [66, 137] on input "950" at bounding box center [73, 138] width 41 height 10
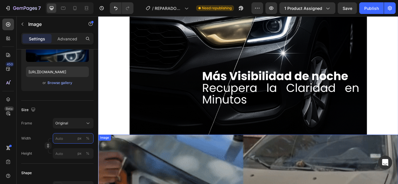
scroll to position [1263, 0]
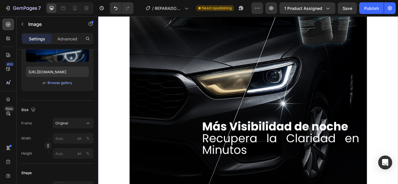
click at [176, 150] on img at bounding box center [272, 17] width 276 height 392
click at [201, 141] on img at bounding box center [272, 17] width 276 height 392
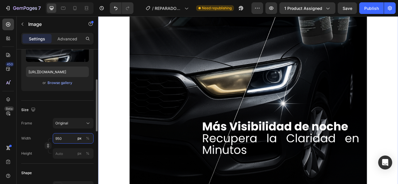
click at [70, 136] on input "950" at bounding box center [73, 138] width 41 height 10
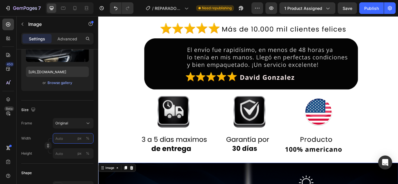
scroll to position [885, 0]
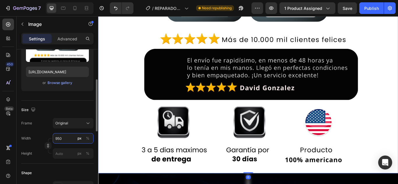
click at [65, 139] on input "950" at bounding box center [73, 138] width 41 height 10
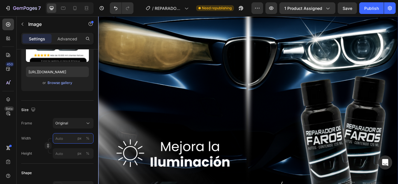
scroll to position [652, 0]
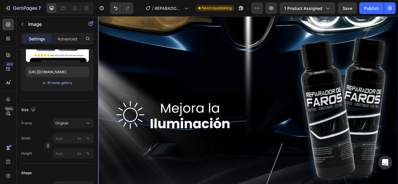
click at [188, 123] on img at bounding box center [272, 164] width 349 height 495
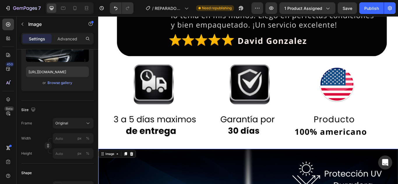
scroll to position [390, 0]
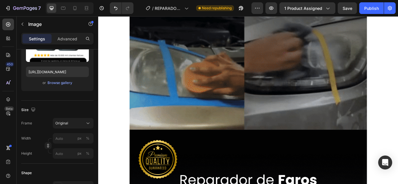
scroll to position [0, 0]
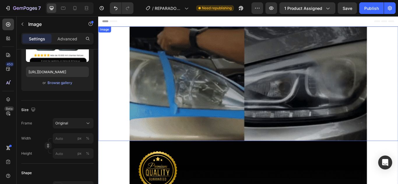
click at [189, 144] on img at bounding box center [272, 95] width 276 height 134
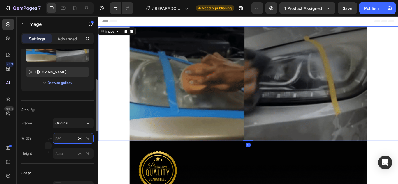
click at [71, 139] on input "950" at bounding box center [73, 138] width 41 height 10
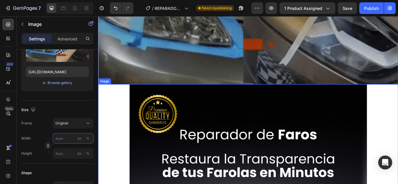
scroll to position [116, 0]
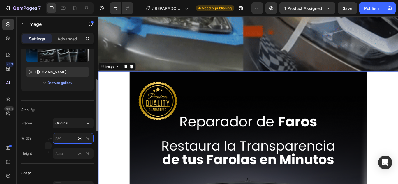
click at [56, 140] on input "950" at bounding box center [73, 138] width 41 height 10
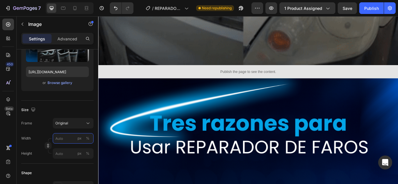
scroll to position [1950, 0]
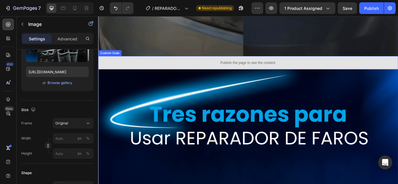
click at [138, 68] on p "Publish the page to see the content." at bounding box center [272, 71] width 349 height 6
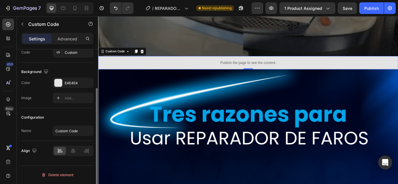
scroll to position [0, 0]
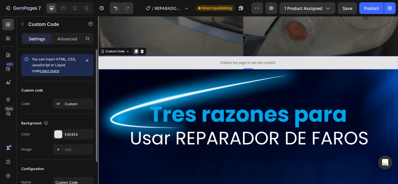
click at [143, 55] on icon at bounding box center [142, 57] width 3 height 4
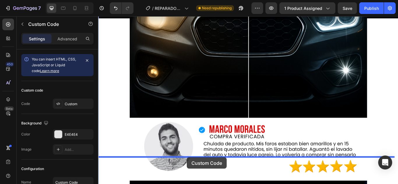
scroll to position [3084, 0]
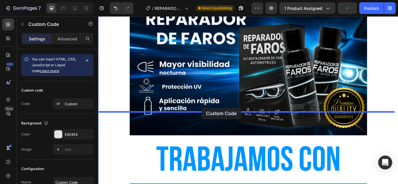
drag, startPoint x: 116, startPoint y: 58, endPoint x: 218, endPoint y: 123, distance: 121.2
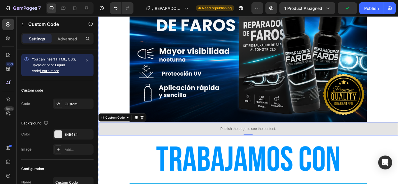
scroll to position [3238, 0]
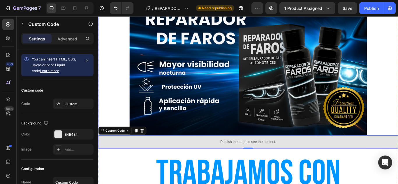
click at [222, 85] on img at bounding box center [272, 70] width 276 height 169
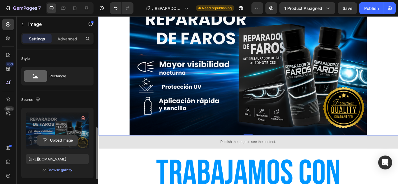
scroll to position [116, 0]
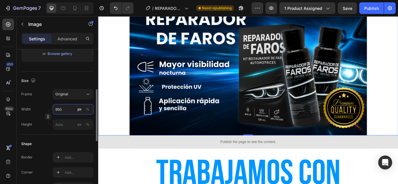
click at [65, 113] on input "950" at bounding box center [73, 109] width 41 height 10
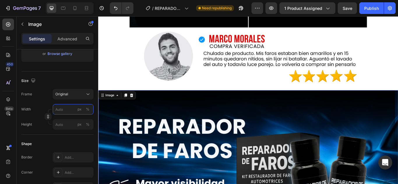
scroll to position [3005, 0]
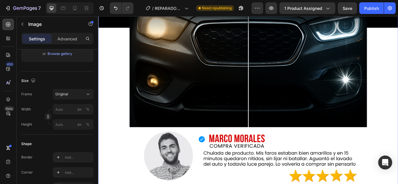
click at [215, 139] on img at bounding box center [272, 98] width 276 height 242
click at [68, 112] on input "950" at bounding box center [73, 109] width 41 height 10
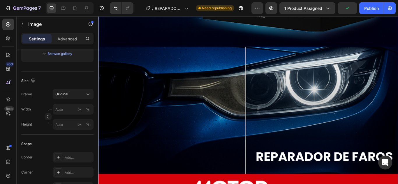
click at [203, 115] on img at bounding box center [272, 20] width 349 height 1007
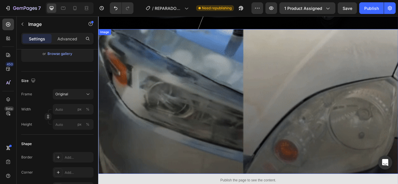
click at [203, 112] on img at bounding box center [272, 115] width 349 height 169
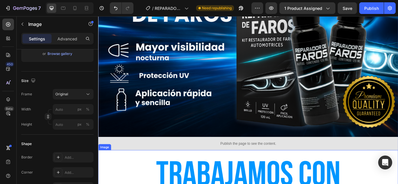
scroll to position [3442, 0]
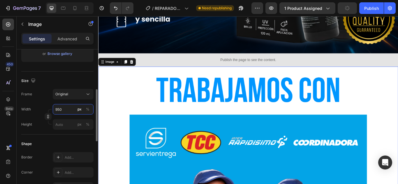
click at [66, 111] on input "950" at bounding box center [73, 109] width 41 height 10
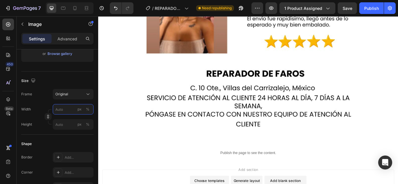
scroll to position [4403, 0]
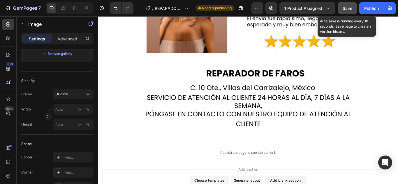
click at [349, 10] on span "Save" at bounding box center [347, 8] width 10 height 5
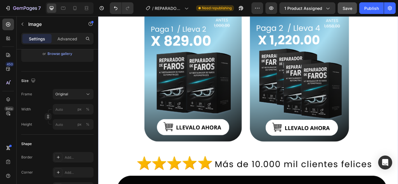
scroll to position [0, 0]
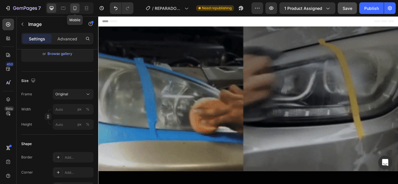
click at [72, 10] on icon at bounding box center [75, 8] width 6 height 6
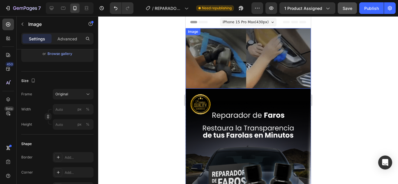
click at [251, 77] on img at bounding box center [247, 58] width 125 height 61
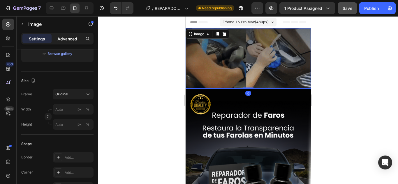
click at [65, 40] on p "Advanced" at bounding box center [67, 39] width 20 height 6
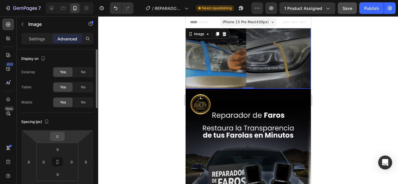
click at [58, 137] on input "0" at bounding box center [58, 136] width 12 height 9
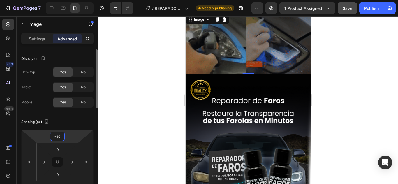
type input "-5"
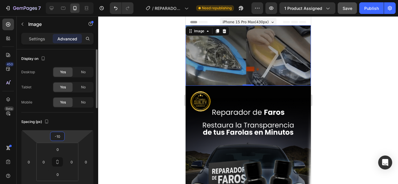
type input "-150"
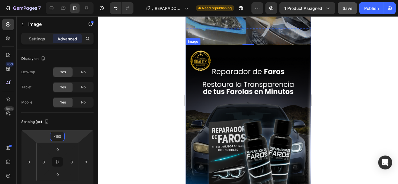
click at [323, 112] on div at bounding box center [247, 100] width 299 height 168
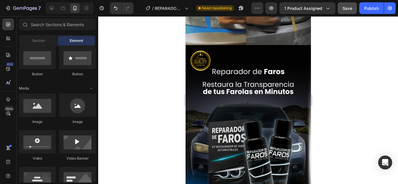
click at [134, 102] on div at bounding box center [247, 100] width 299 height 168
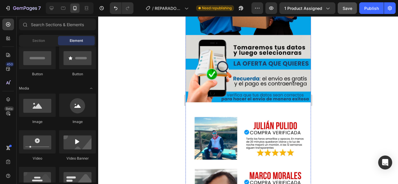
scroll to position [1449, 0]
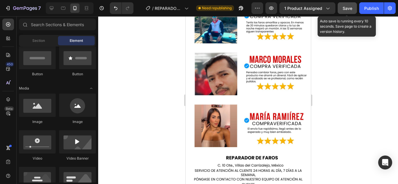
click at [345, 11] on div "Save" at bounding box center [347, 8] width 10 height 6
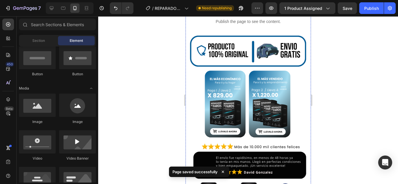
scroll to position [0, 0]
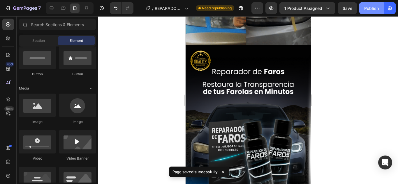
click at [371, 7] on div "Publish" at bounding box center [371, 8] width 15 height 6
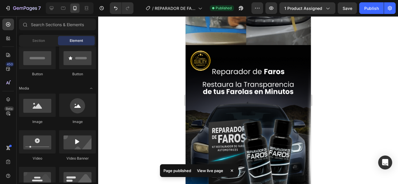
click at [208, 171] on div "View live page" at bounding box center [209, 171] width 33 height 8
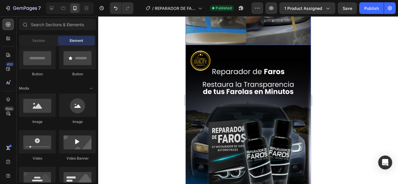
click at [246, 31] on img at bounding box center [247, 15] width 125 height 61
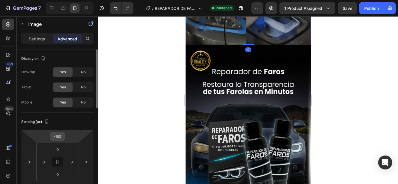
click at [63, 138] on input "-150" at bounding box center [58, 136] width 12 height 9
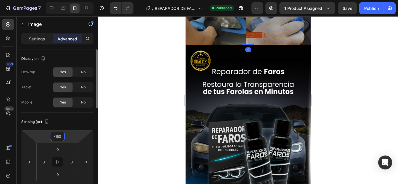
click at [63, 138] on input "-150" at bounding box center [58, 136] width 12 height 9
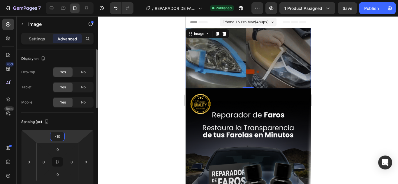
type input "-100"
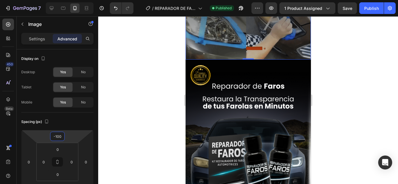
click at [120, 87] on div at bounding box center [247, 100] width 299 height 168
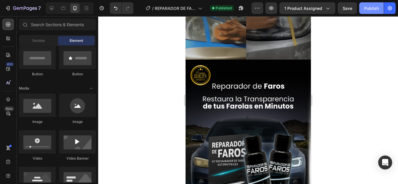
click at [371, 9] on div "Publish" at bounding box center [371, 8] width 15 height 6
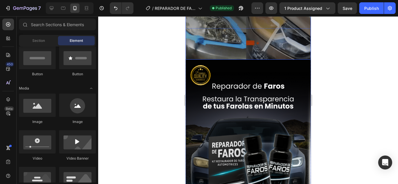
click at [233, 42] on img at bounding box center [247, 29] width 125 height 61
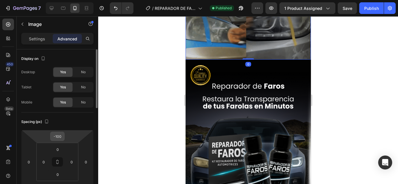
click at [61, 135] on input "-100" at bounding box center [58, 136] width 12 height 9
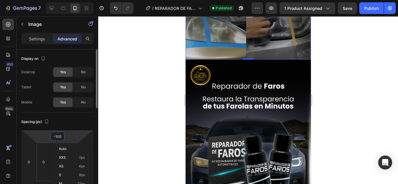
click at [61, 135] on input "-100" at bounding box center [58, 136] width 12 height 9
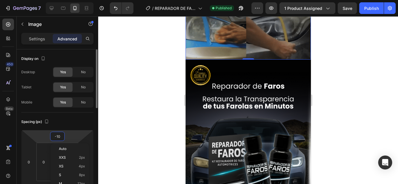
type input "-1"
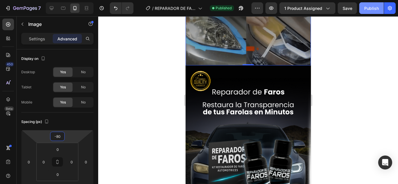
type input "-80"
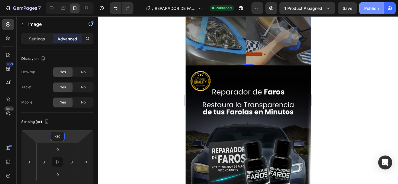
click at [367, 13] on button "Publish" at bounding box center [371, 8] width 24 height 12
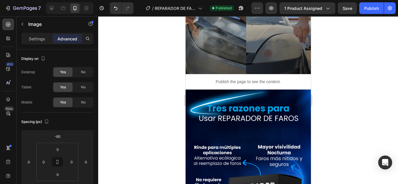
scroll to position [582, 0]
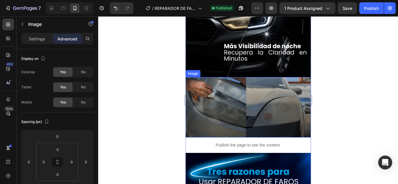
click at [252, 110] on img at bounding box center [247, 107] width 125 height 61
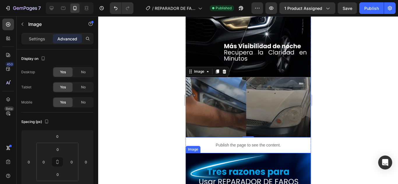
click at [201, 142] on p "Publish the page to see the content." at bounding box center [247, 145] width 121 height 6
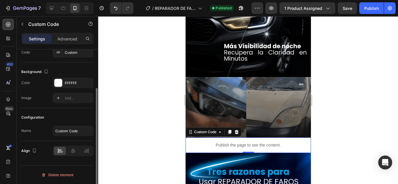
scroll to position [0, 0]
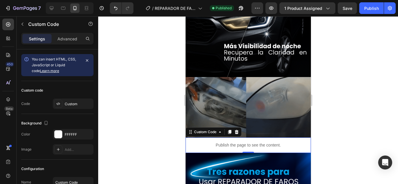
click at [268, 142] on p "Publish the page to see the content." at bounding box center [247, 145] width 121 height 6
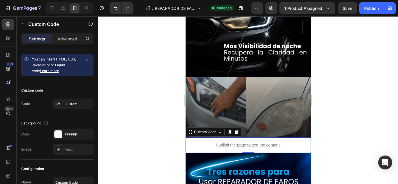
click at [268, 142] on p "Publish the page to see the content." at bounding box center [247, 145] width 121 height 6
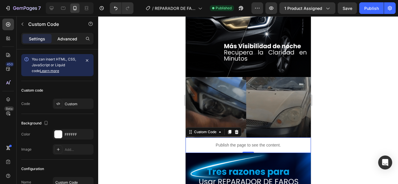
click at [67, 39] on p "Advanced" at bounding box center [67, 39] width 20 height 6
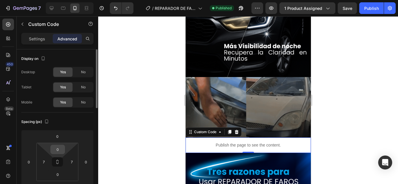
click at [59, 148] on input "0" at bounding box center [58, 149] width 12 height 9
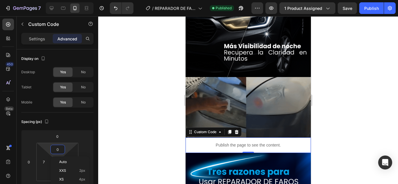
click at [132, 129] on div at bounding box center [247, 100] width 299 height 168
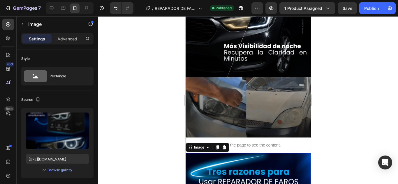
click at [70, 44] on div "Settings Advanced" at bounding box center [57, 39] width 72 height 12
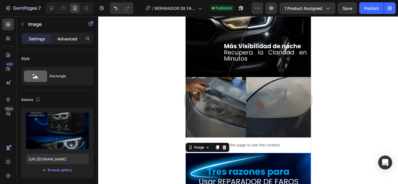
click at [70, 41] on p "Advanced" at bounding box center [67, 39] width 20 height 6
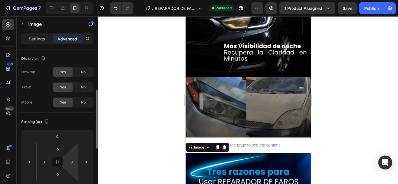
scroll to position [29, 0]
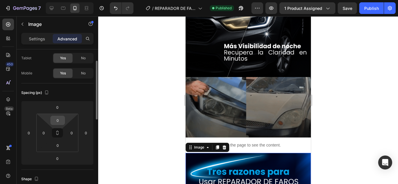
click at [60, 122] on input "0" at bounding box center [58, 120] width 12 height 9
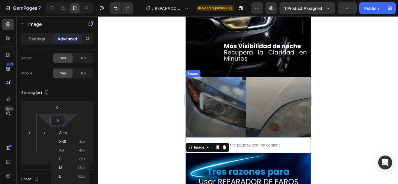
type input "2"
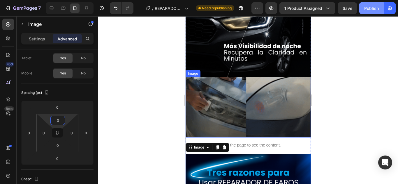
type input "3"
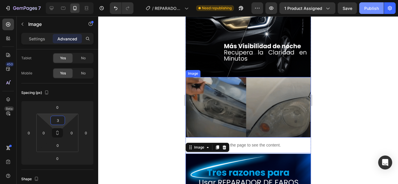
click at [377, 9] on div "Publish" at bounding box center [371, 8] width 15 height 6
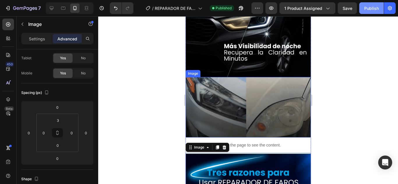
click at [369, 10] on div "Publish" at bounding box center [371, 8] width 15 height 6
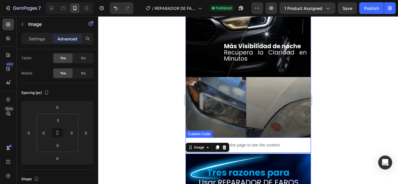
click at [247, 142] on p "Publish the page to see the content." at bounding box center [247, 145] width 121 height 6
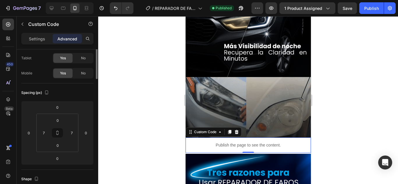
scroll to position [0, 0]
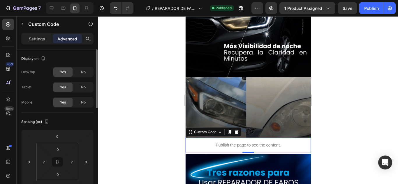
click at [249, 102] on img at bounding box center [247, 107] width 125 height 61
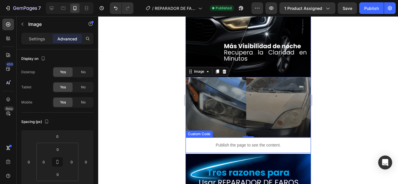
click at [227, 142] on p "Publish the page to see the content." at bounding box center [247, 145] width 121 height 6
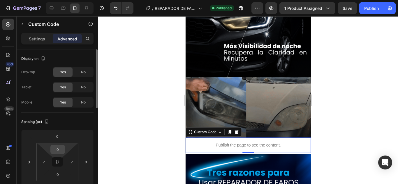
click at [59, 148] on input "0" at bounding box center [58, 149] width 12 height 9
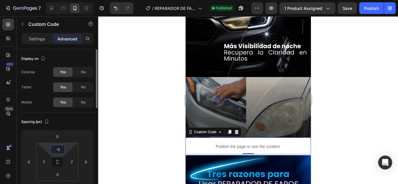
type input "5"
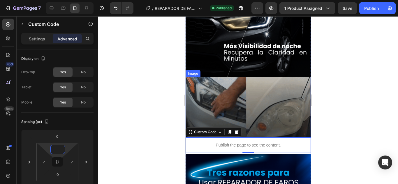
click at [242, 83] on img at bounding box center [247, 107] width 125 height 61
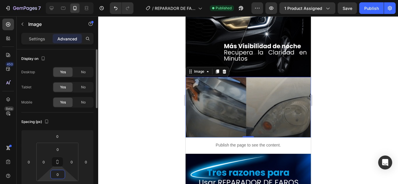
click at [60, 172] on input "0" at bounding box center [58, 174] width 12 height 9
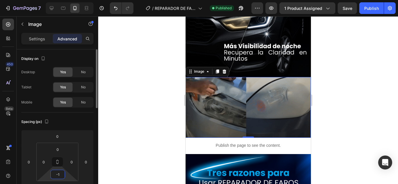
type input "-"
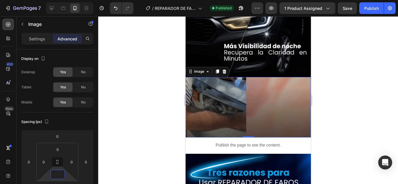
click at [346, 93] on div at bounding box center [247, 100] width 299 height 168
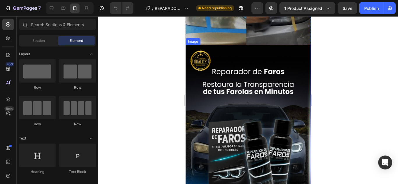
scroll to position [146, 0]
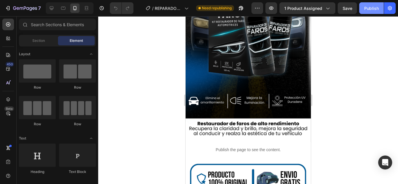
click at [368, 7] on div "Publish" at bounding box center [371, 8] width 15 height 6
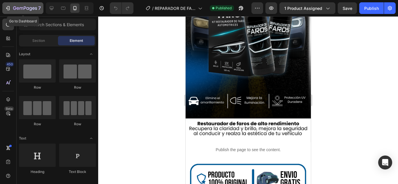
click at [7, 10] on icon "button" at bounding box center [8, 8] width 3 height 4
